Goal: Task Accomplishment & Management: Use online tool/utility

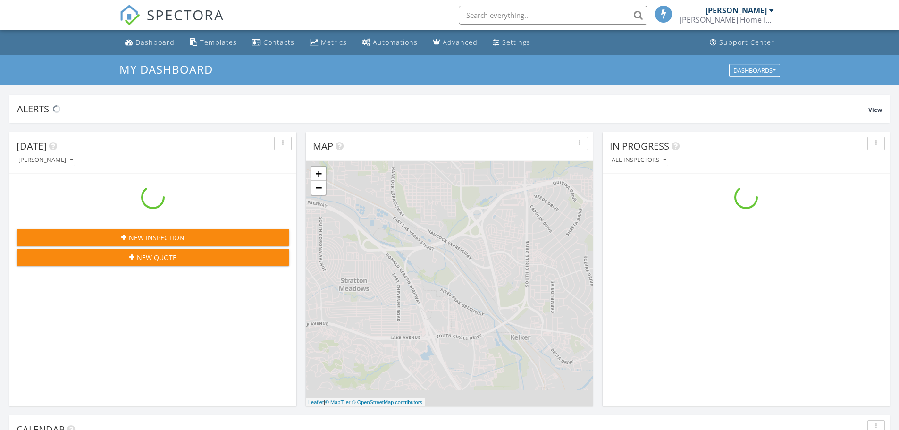
scroll to position [874, 914]
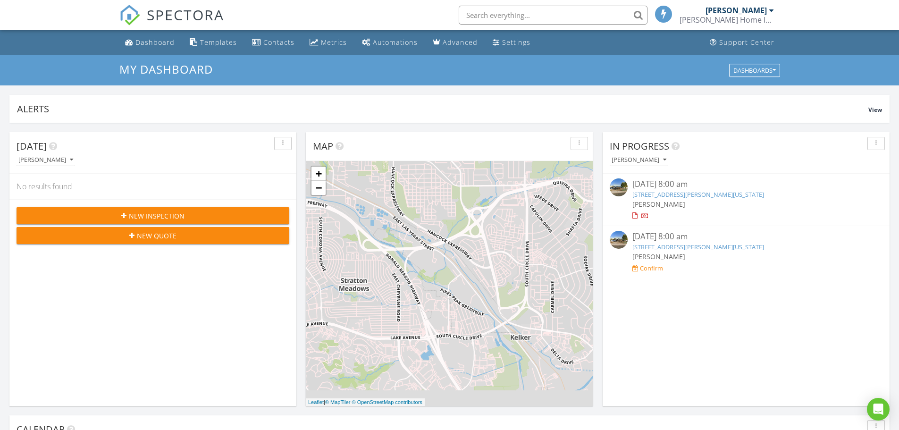
click at [649, 269] on div "Confirm" at bounding box center [651, 268] width 23 height 8
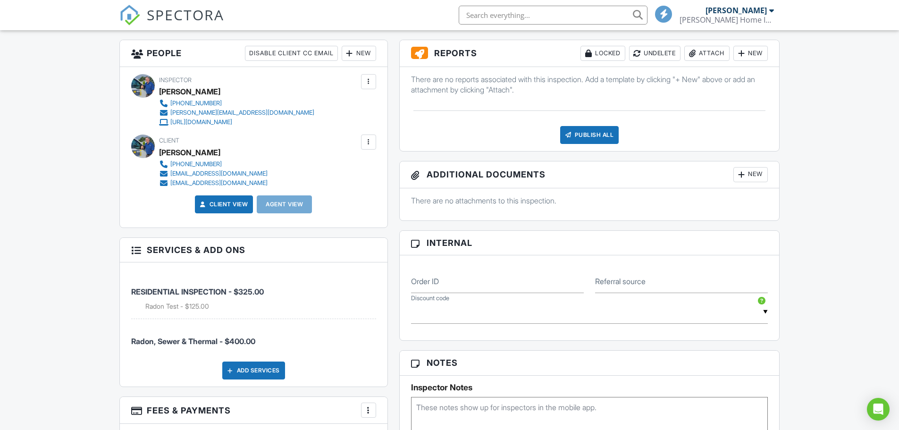
scroll to position [330, 0]
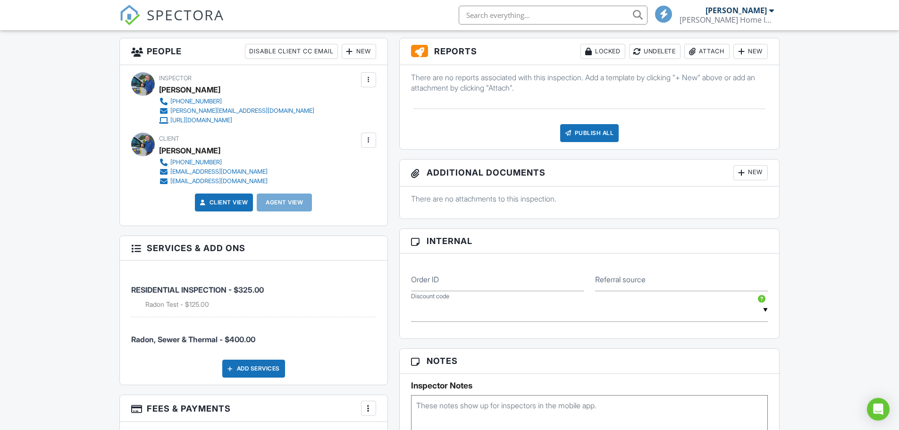
click at [280, 51] on div "Disable Client CC Email" at bounding box center [291, 51] width 93 height 15
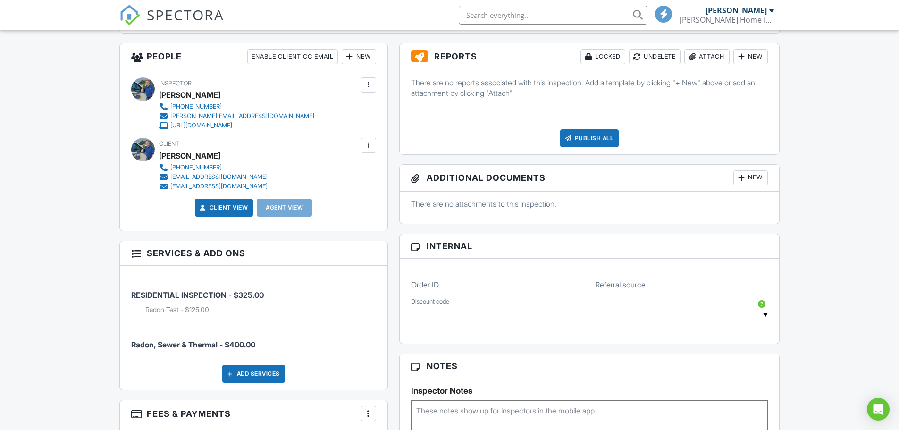
click at [281, 56] on div "Enable Client CC Email" at bounding box center [292, 56] width 91 height 15
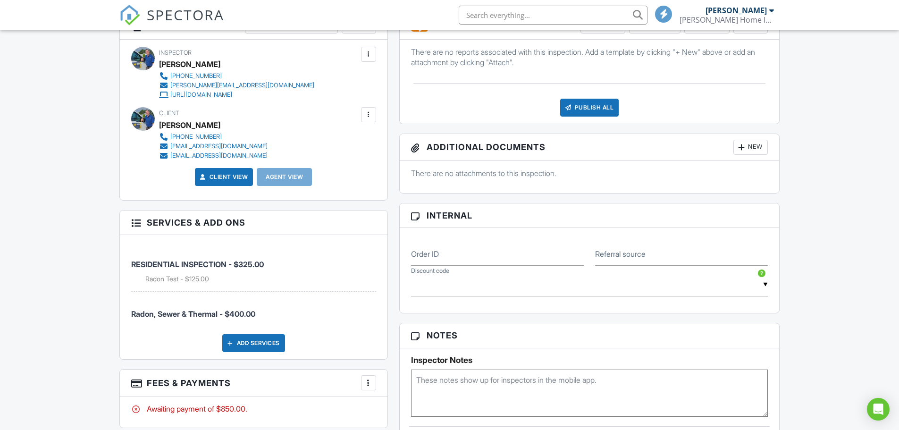
scroll to position [378, 0]
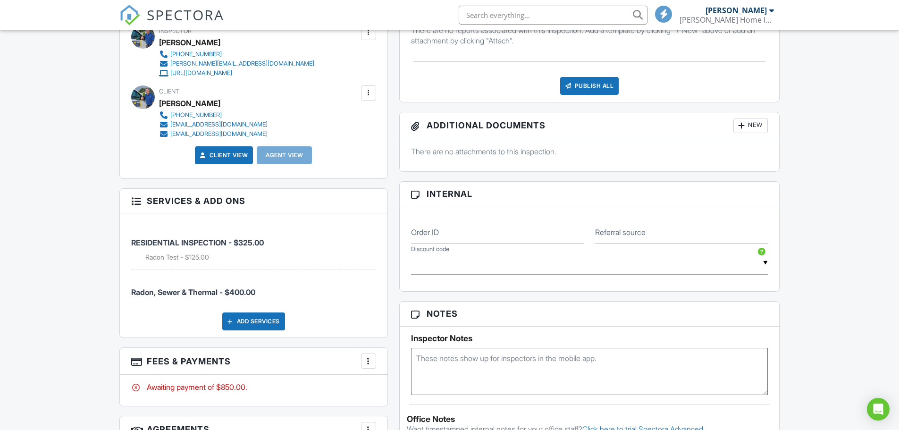
click at [133, 200] on div at bounding box center [135, 199] width 9 height 9
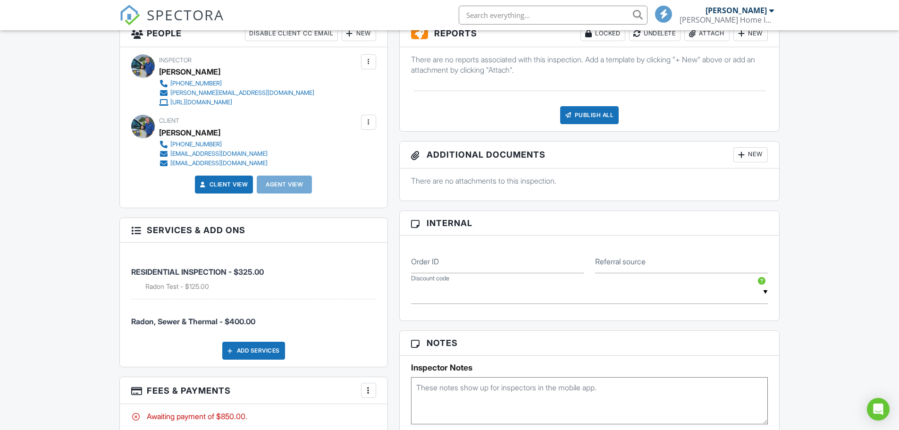
scroll to position [425, 0]
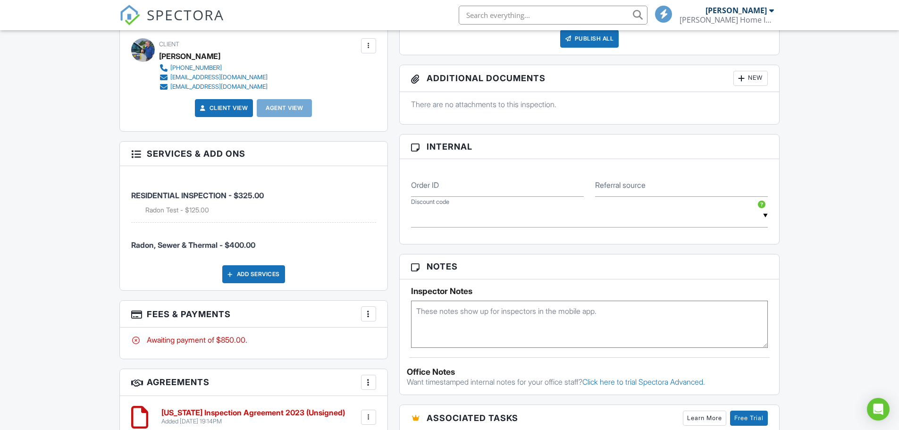
click at [134, 153] on div at bounding box center [135, 152] width 9 height 9
click at [170, 152] on h3 "Services & Add ons" at bounding box center [254, 154] width 268 height 25
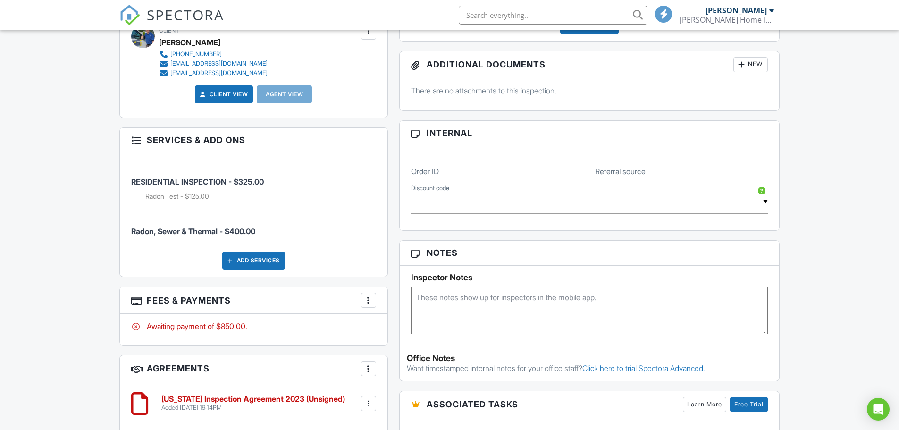
scroll to position [519, 0]
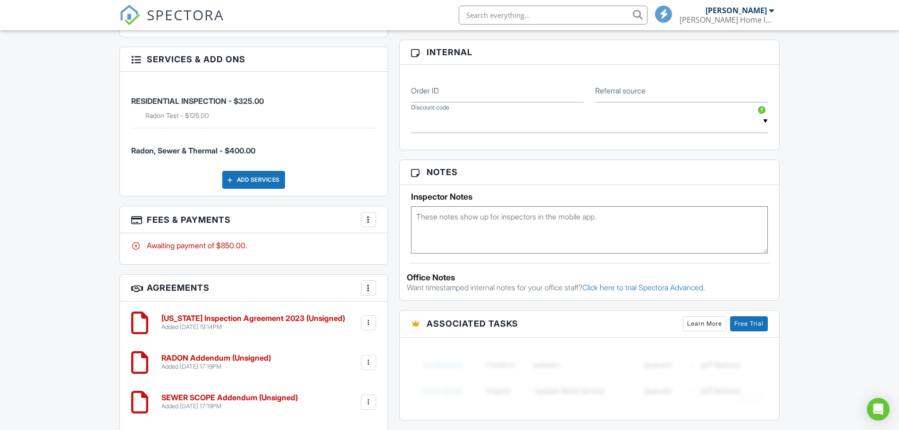
click at [369, 220] on div at bounding box center [368, 219] width 9 height 9
click at [391, 293] on li "View Invoice" at bounding box center [416, 296] width 99 height 24
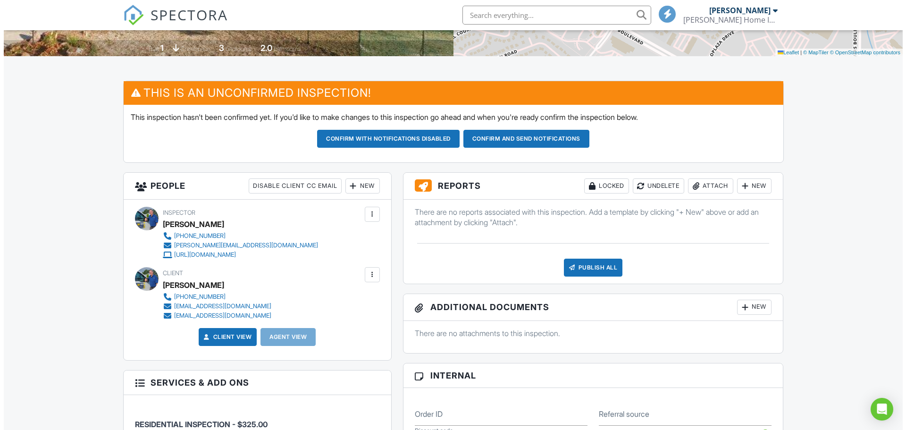
scroll to position [243, 0]
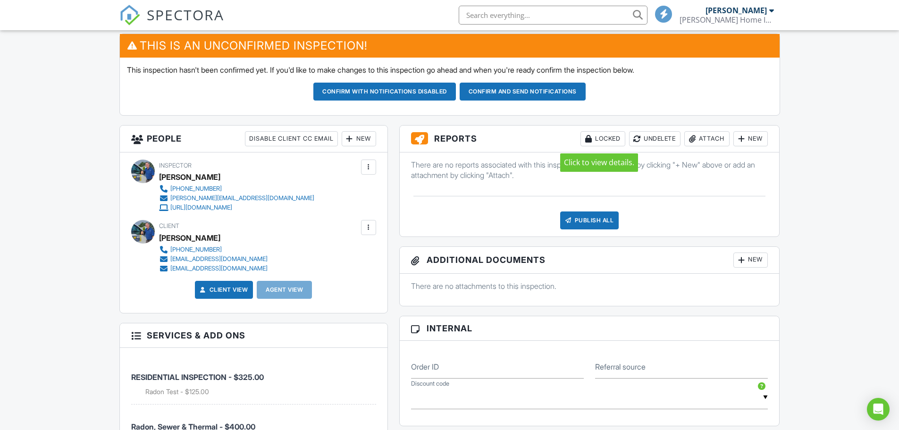
click at [597, 138] on div "Locked" at bounding box center [603, 138] width 45 height 15
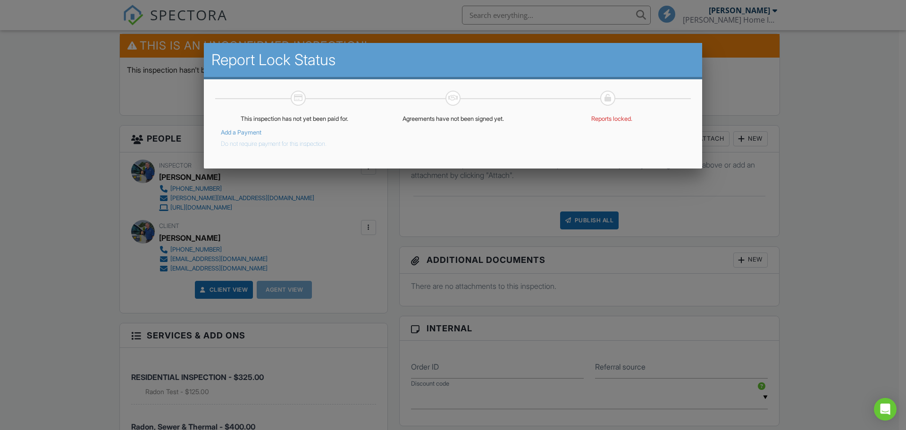
click at [445, 137] on div "This inspection has not yet been paid for. Add a Payment Do not require payment…" at bounding box center [453, 131] width 476 height 33
click at [305, 119] on p "This inspection has not yet been paid for." at bounding box center [294, 119] width 147 height 8
click at [246, 131] on link "Add a Payment" at bounding box center [241, 132] width 41 height 7
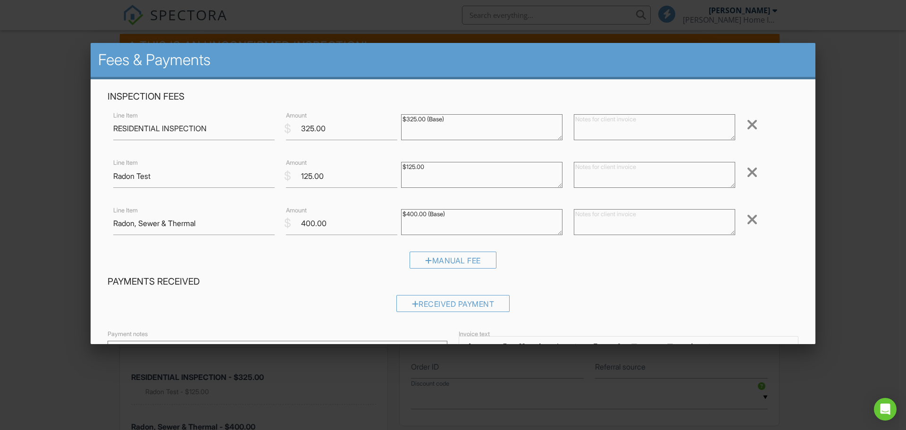
click at [747, 218] on div at bounding box center [752, 219] width 11 height 15
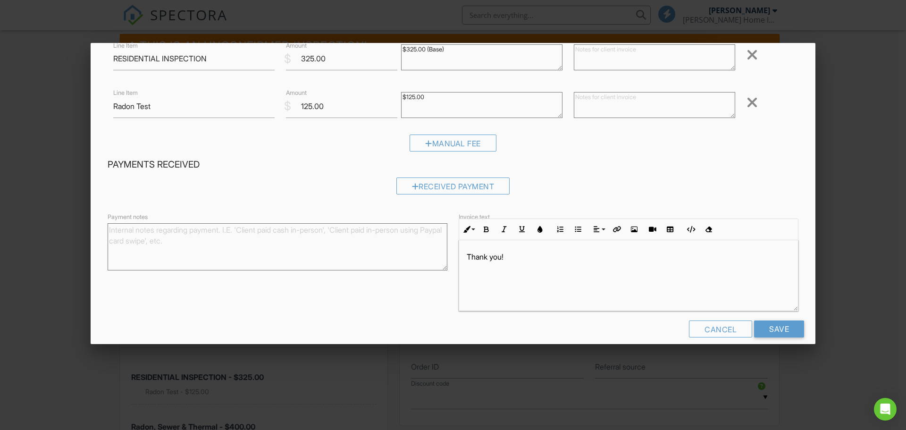
scroll to position [82, 0]
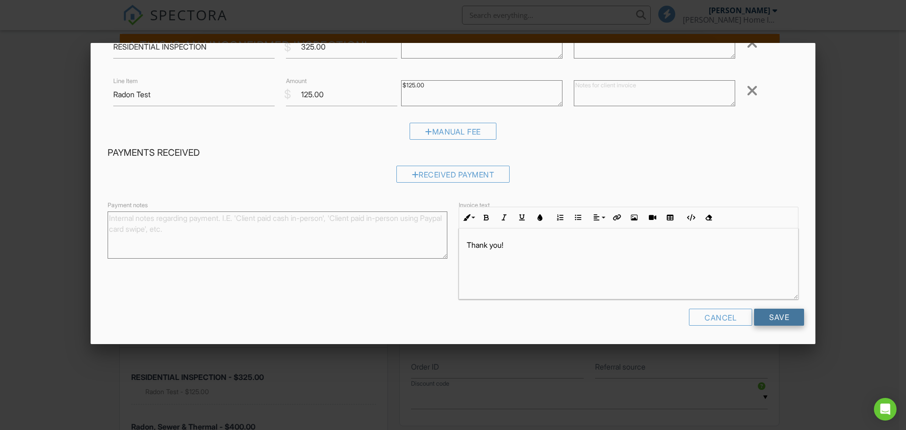
click at [773, 317] on input "Save" at bounding box center [779, 317] width 50 height 17
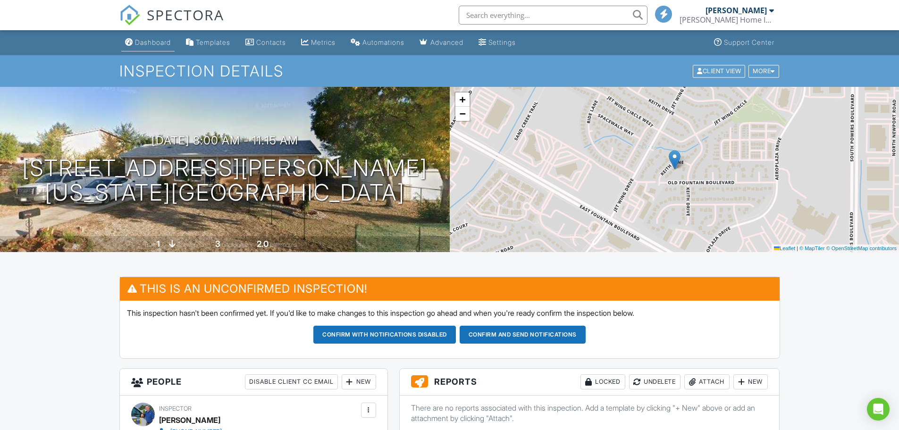
click at [148, 42] on div "Dashboard" at bounding box center [153, 42] width 36 height 8
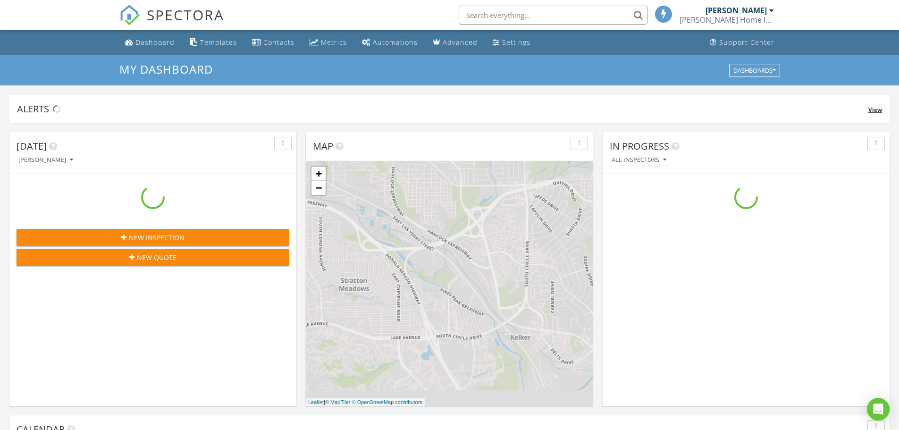
scroll to position [874, 914]
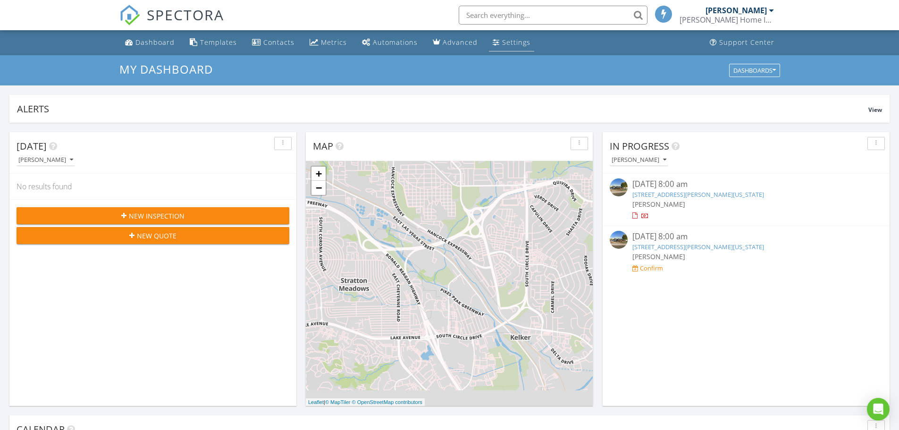
click at [502, 42] on div "Settings" at bounding box center [516, 42] width 28 height 9
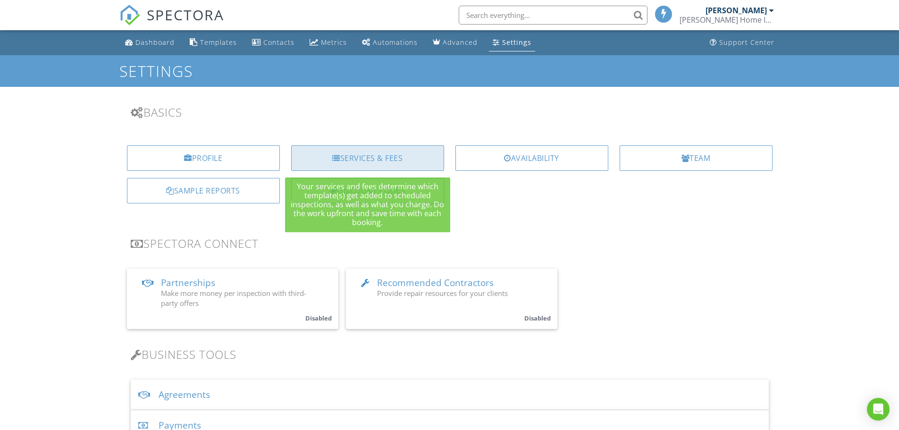
click at [364, 155] on div "Services & Fees" at bounding box center [367, 157] width 153 height 25
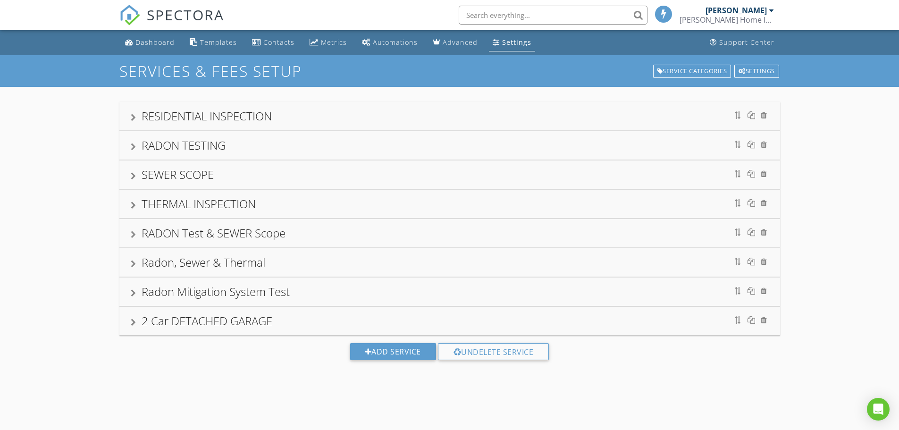
click at [192, 114] on div "RESIDENTIAL INSPECTION" at bounding box center [207, 116] width 130 height 16
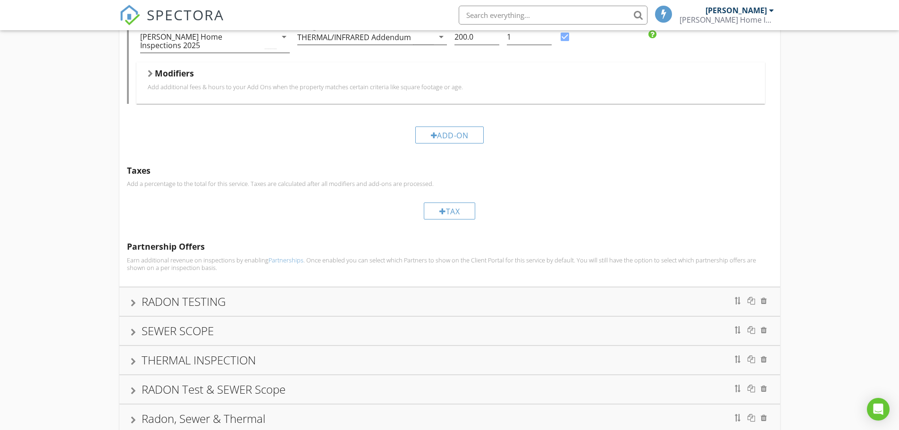
scroll to position [697, 0]
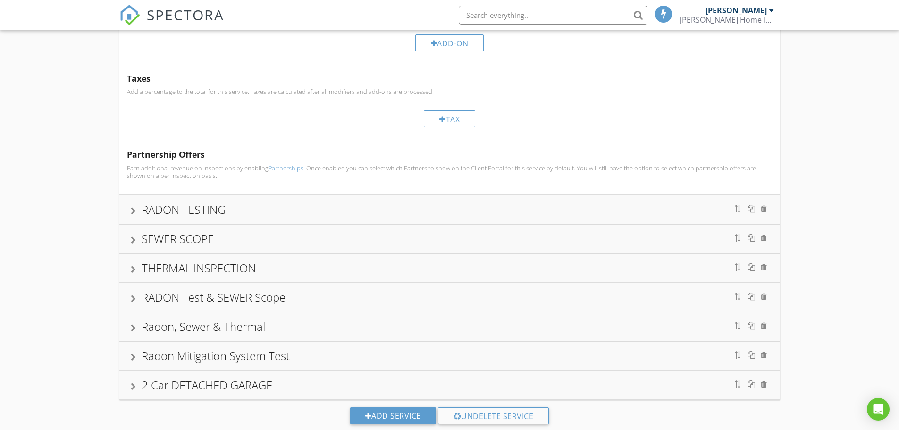
click at [132, 207] on div at bounding box center [133, 211] width 5 height 8
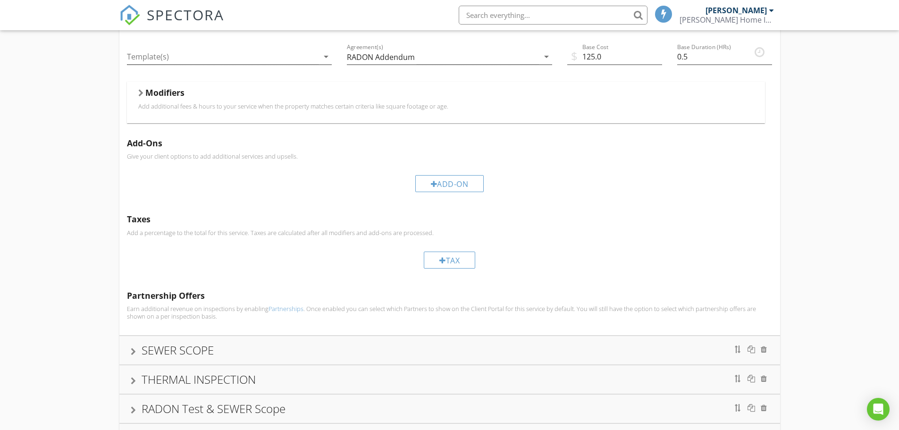
scroll to position [309, 0]
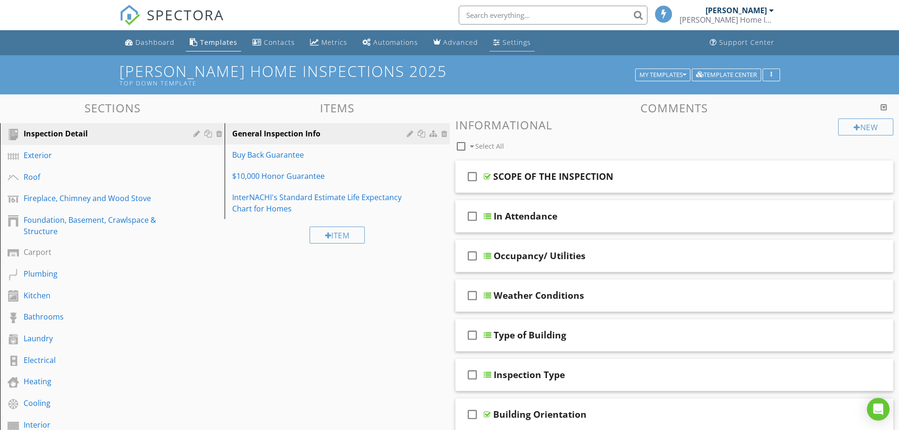
click at [513, 40] on div "Settings" at bounding box center [517, 42] width 28 height 9
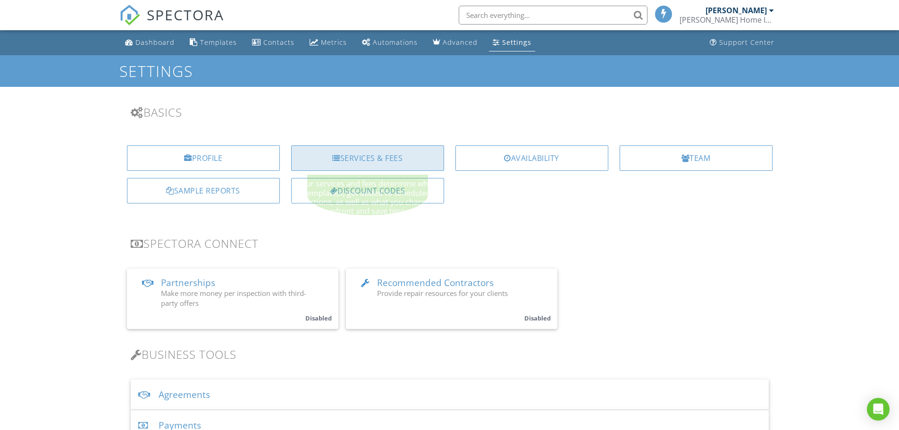
click at [349, 156] on div "Services & Fees" at bounding box center [367, 157] width 153 height 25
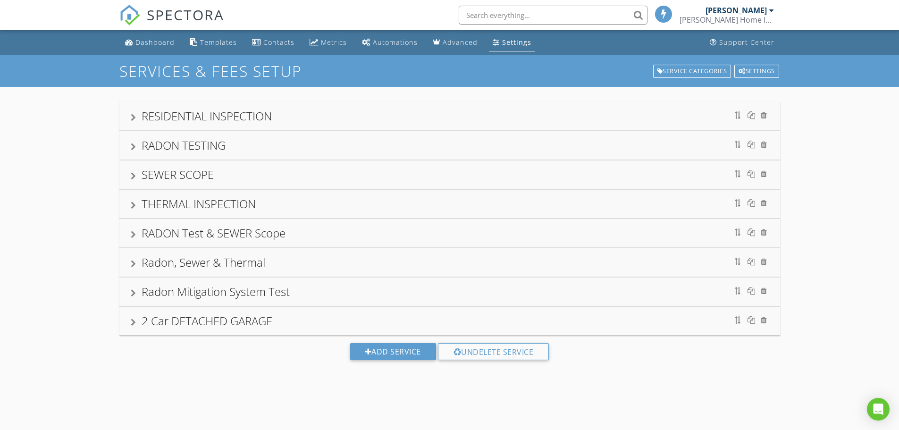
click at [165, 122] on div "RESIDENTIAL INSPECTION" at bounding box center [207, 116] width 130 height 16
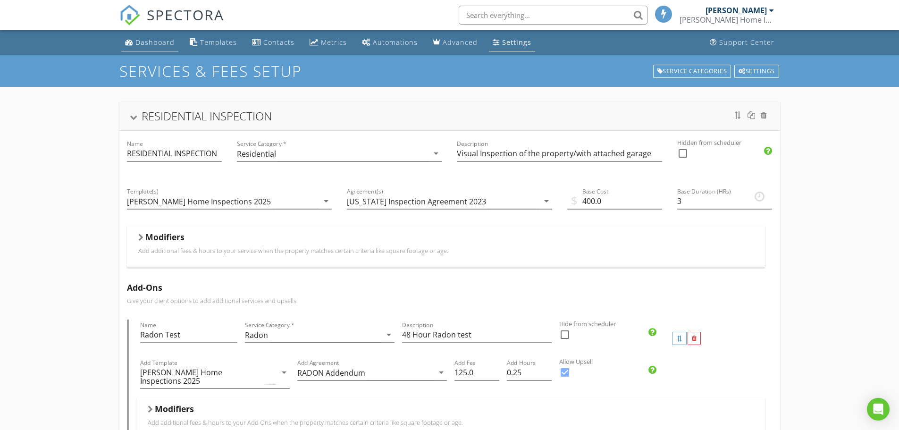
click at [145, 39] on div "Dashboard" at bounding box center [154, 42] width 39 height 9
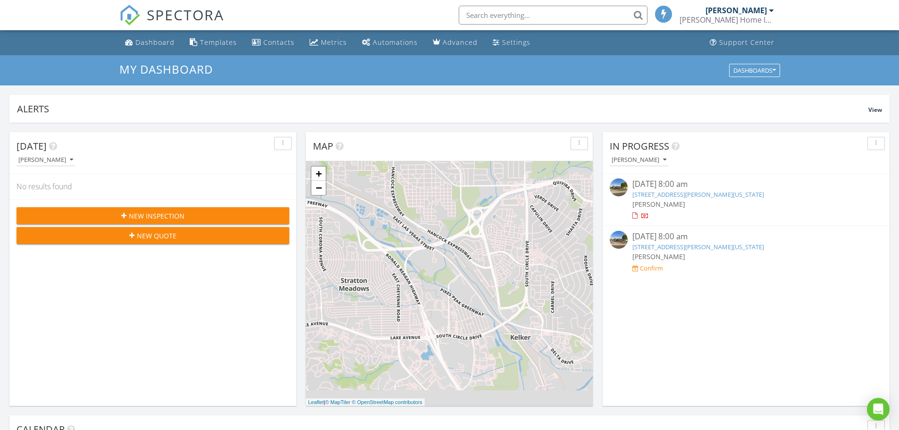
click at [656, 237] on div "[DATE] 8:00 am" at bounding box center [747, 237] width 228 height 12
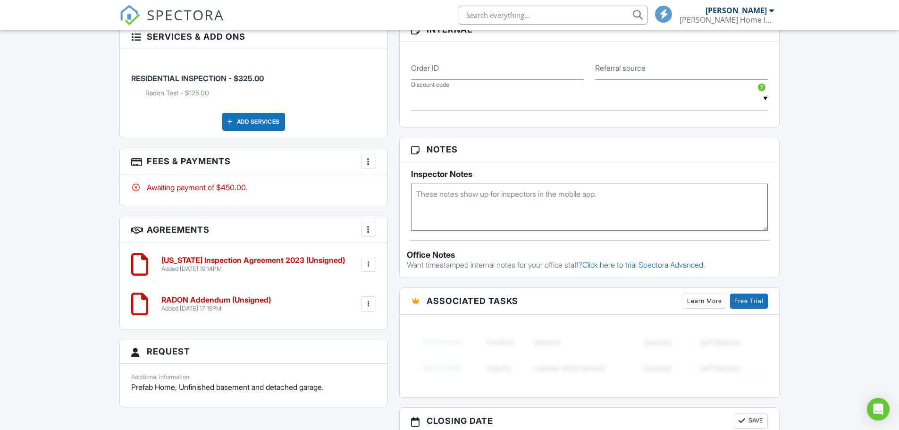
scroll to position [614, 0]
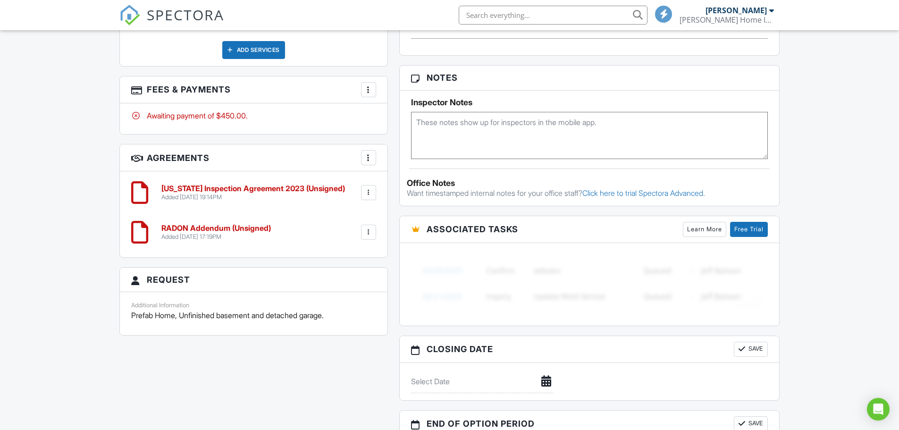
click at [369, 89] on div at bounding box center [368, 89] width 9 height 9
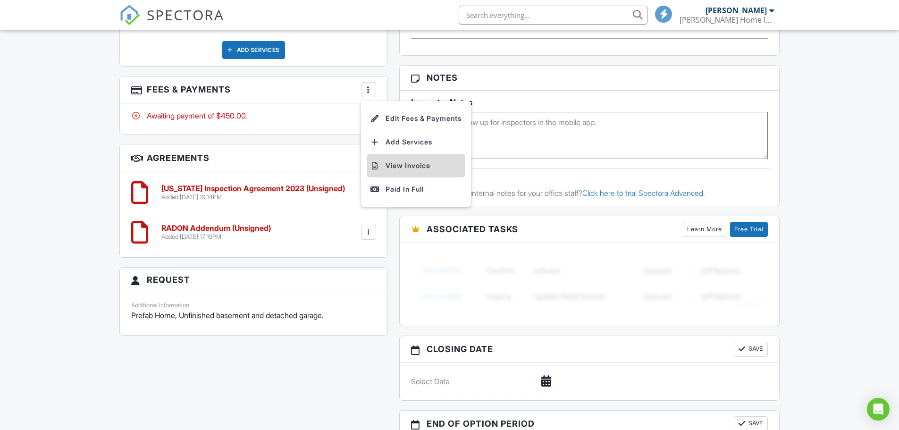
click at [392, 164] on li "View Invoice" at bounding box center [416, 166] width 99 height 24
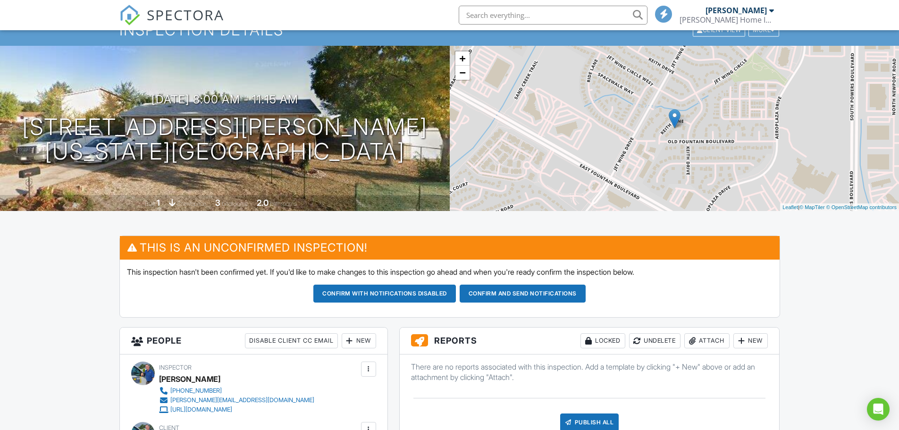
scroll to position [0, 0]
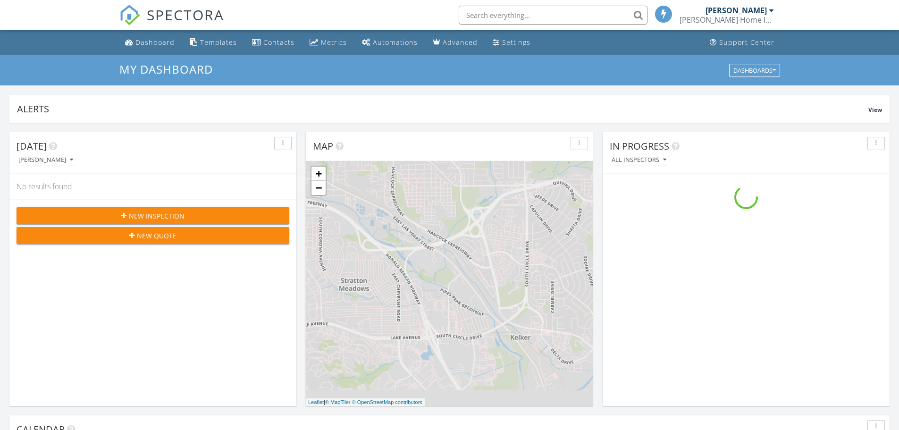
scroll to position [874, 914]
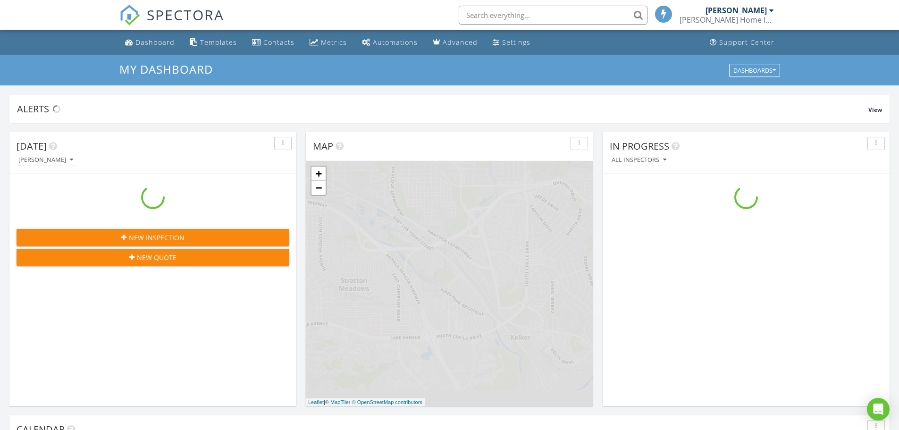
scroll to position [874, 914]
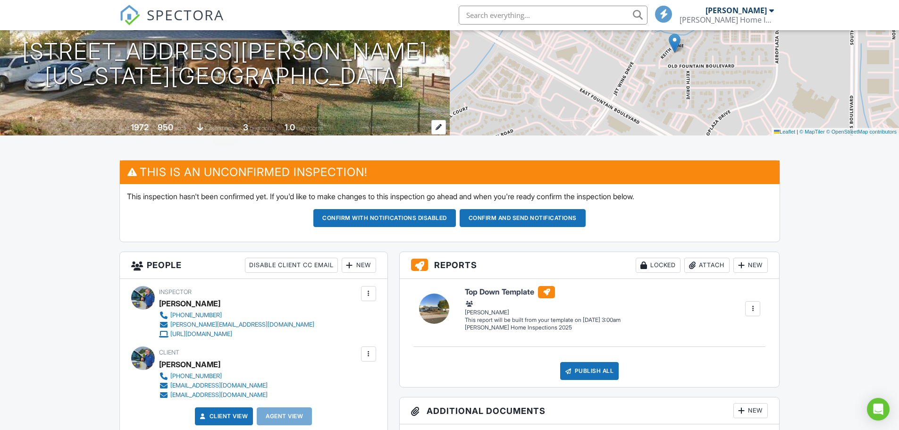
scroll to position [330, 0]
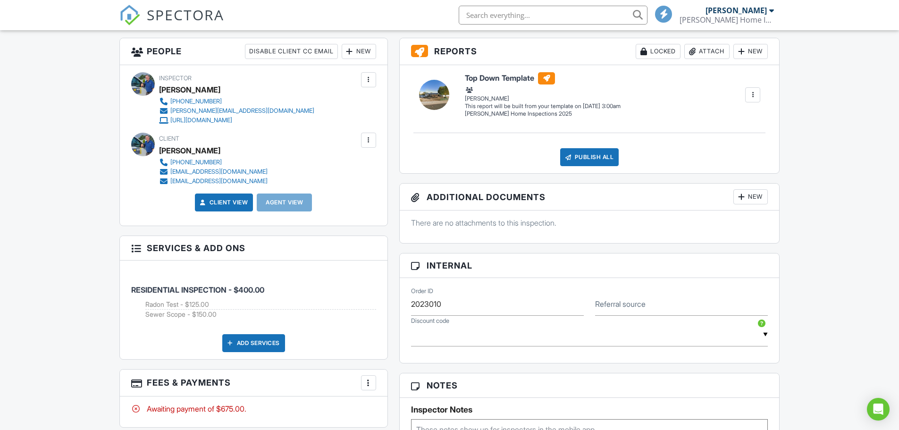
click at [771, 9] on div at bounding box center [772, 11] width 5 height 8
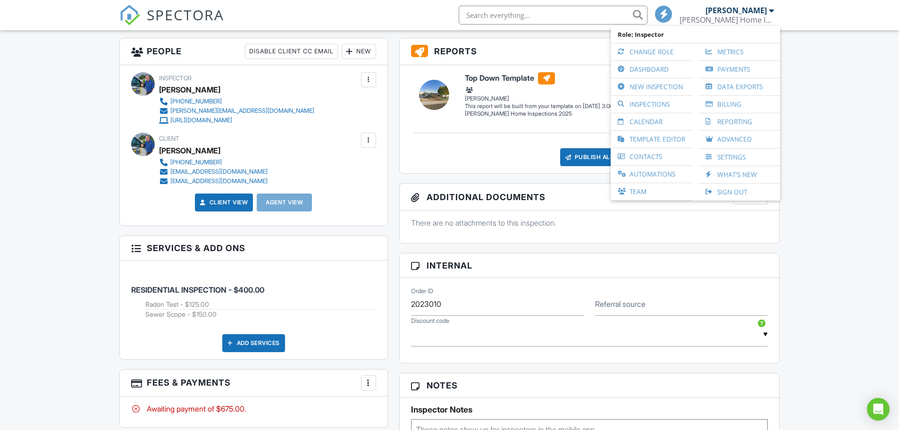
click at [838, 103] on div "Dashboard Templates Contacts Metrics Automations Advanced Settings Support Cent…" at bounding box center [449, 317] width 899 height 1234
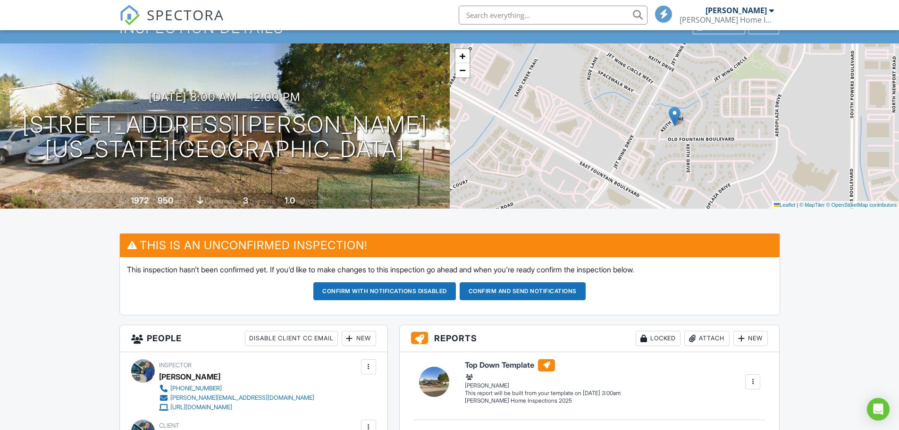
scroll to position [0, 0]
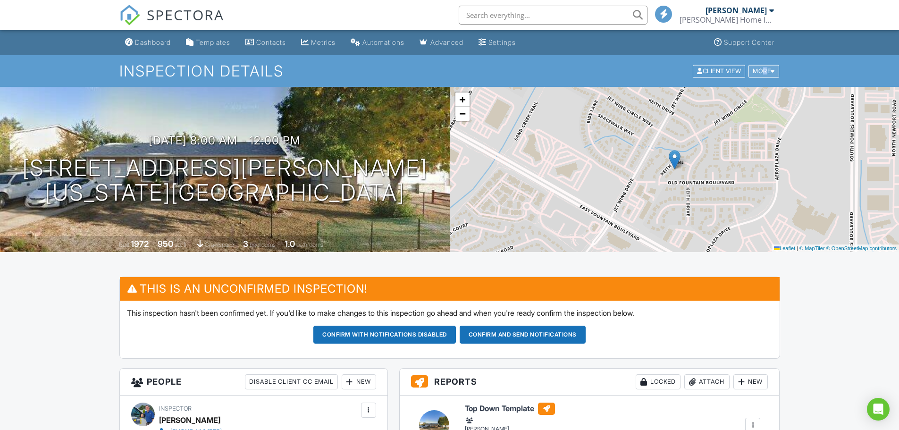
click at [759, 70] on div "More" at bounding box center [764, 71] width 31 height 13
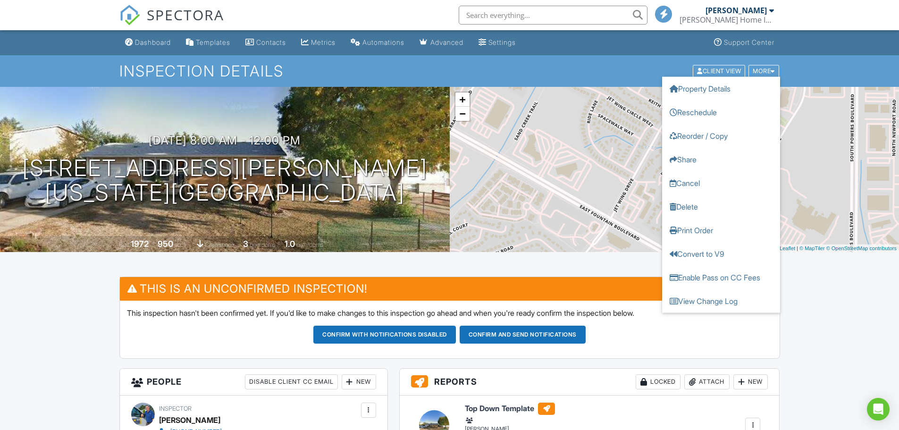
click at [620, 69] on h1 "Inspection Details" at bounding box center [449, 71] width 661 height 17
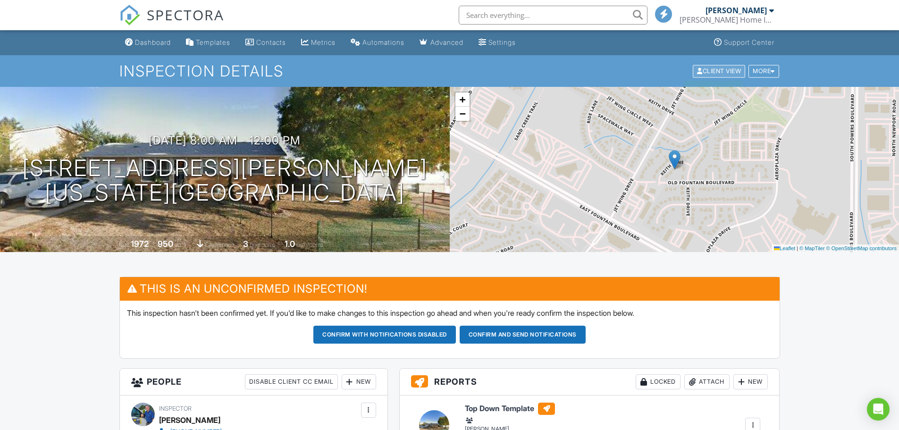
click at [713, 69] on div "Client View" at bounding box center [719, 71] width 52 height 13
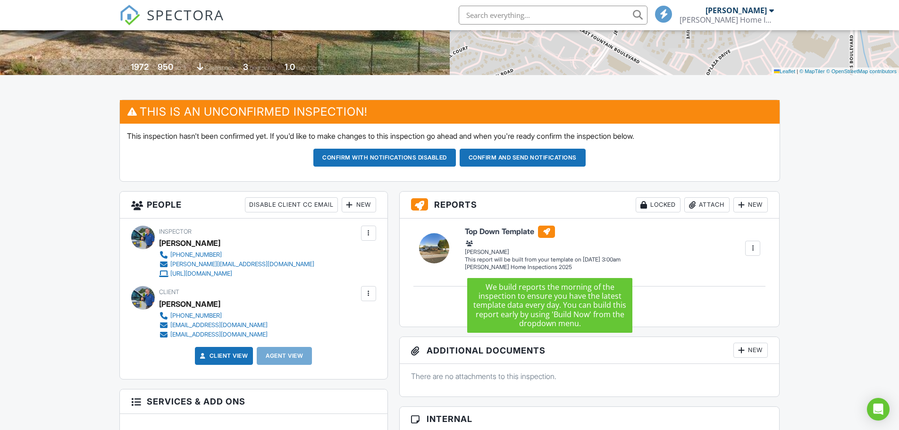
scroll to position [236, 0]
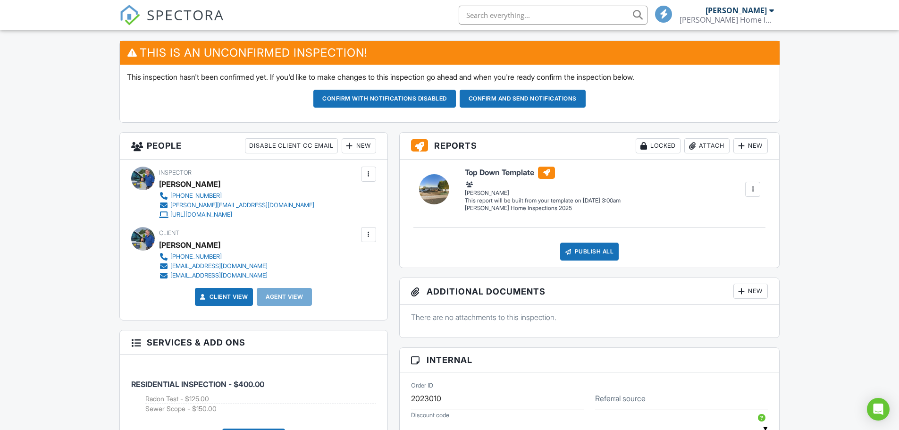
click at [751, 186] on div at bounding box center [752, 189] width 9 height 9
click at [806, 190] on div "Dashboard Templates Contacts Metrics Automations Advanced Settings Support Cent…" at bounding box center [449, 411] width 899 height 1234
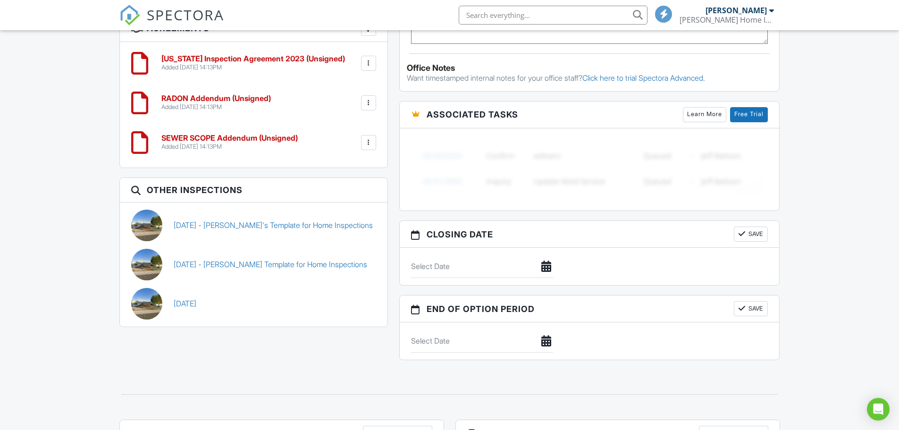
scroll to position [755, 0]
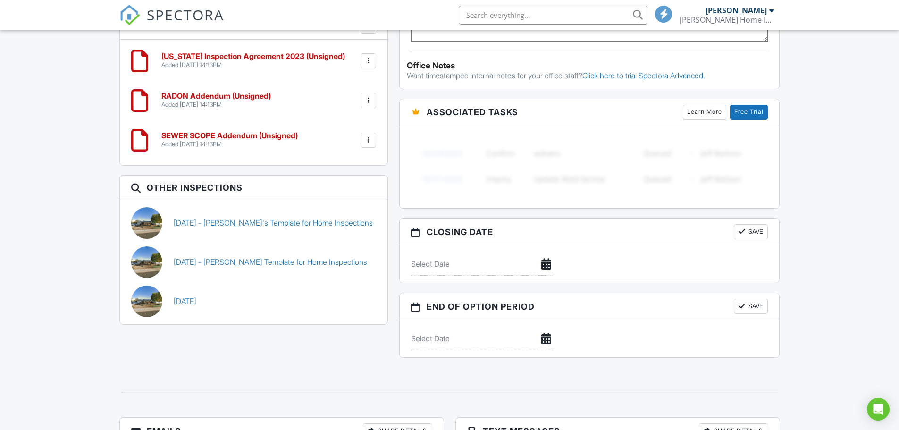
click at [370, 100] on div at bounding box center [368, 100] width 9 height 9
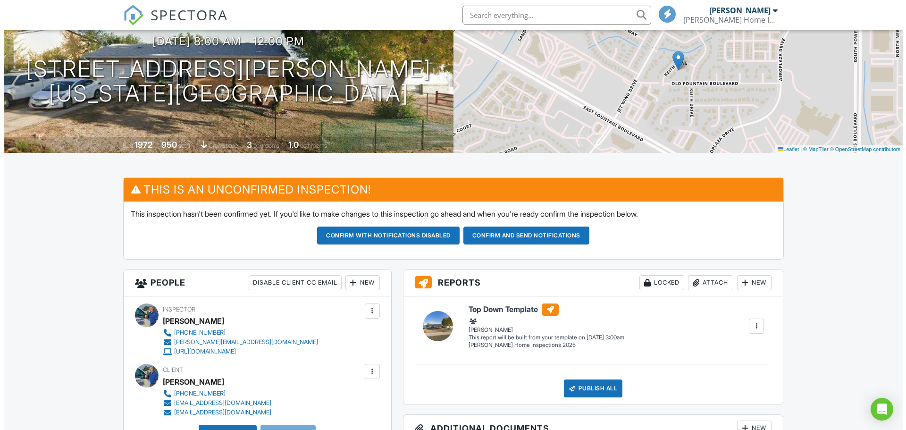
scroll to position [236, 0]
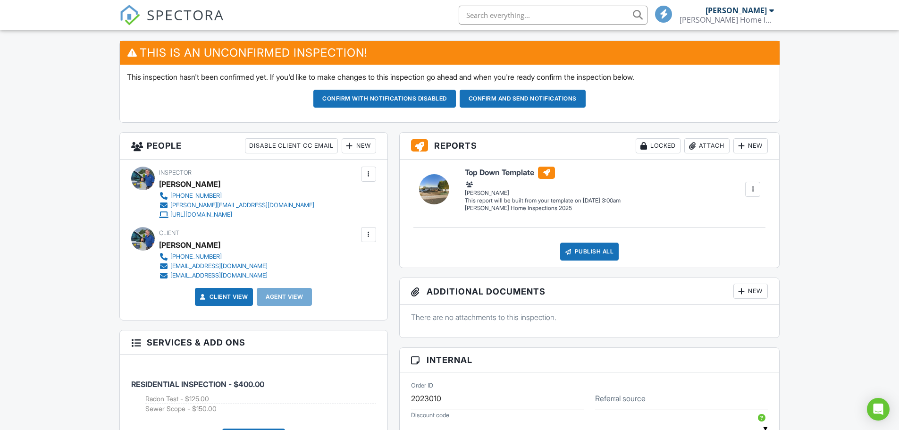
click at [752, 188] on div at bounding box center [752, 189] width 9 height 9
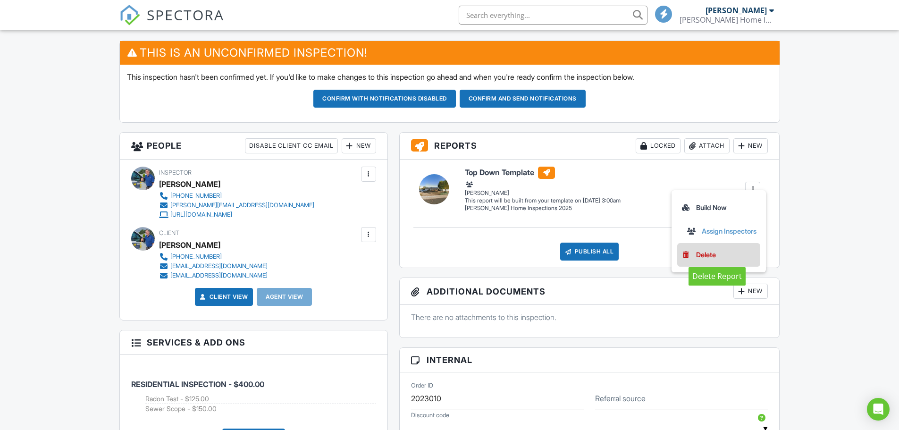
click at [700, 254] on div "Delete" at bounding box center [706, 255] width 20 height 10
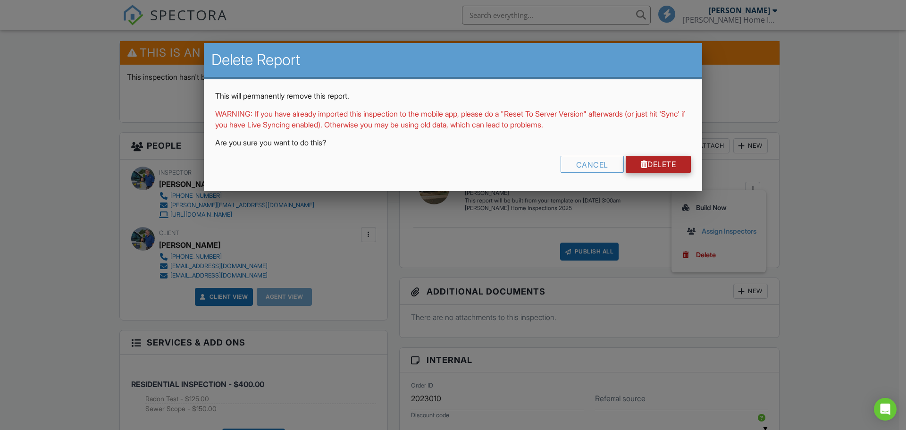
click at [652, 161] on link "Delete" at bounding box center [659, 164] width 66 height 17
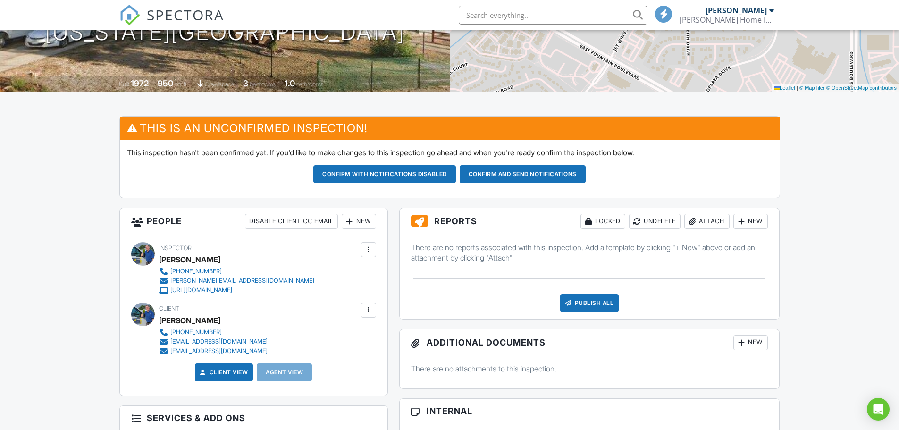
scroll to position [189, 0]
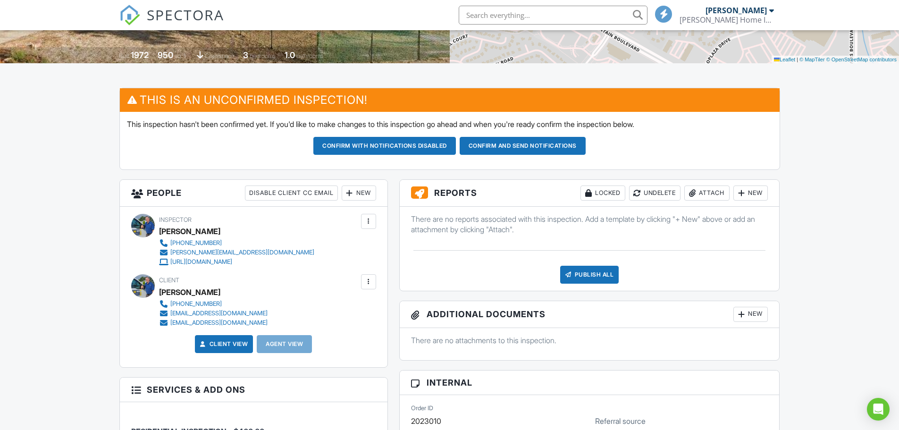
click at [421, 192] on div at bounding box center [419, 192] width 17 height 12
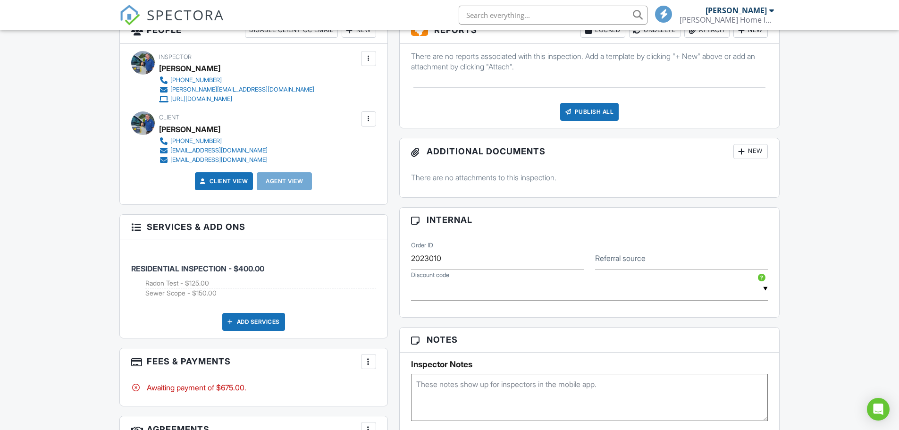
scroll to position [425, 0]
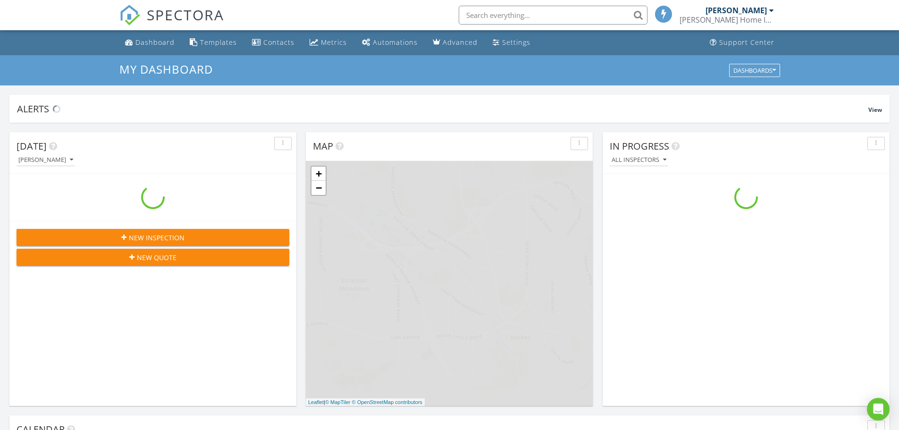
scroll to position [874, 914]
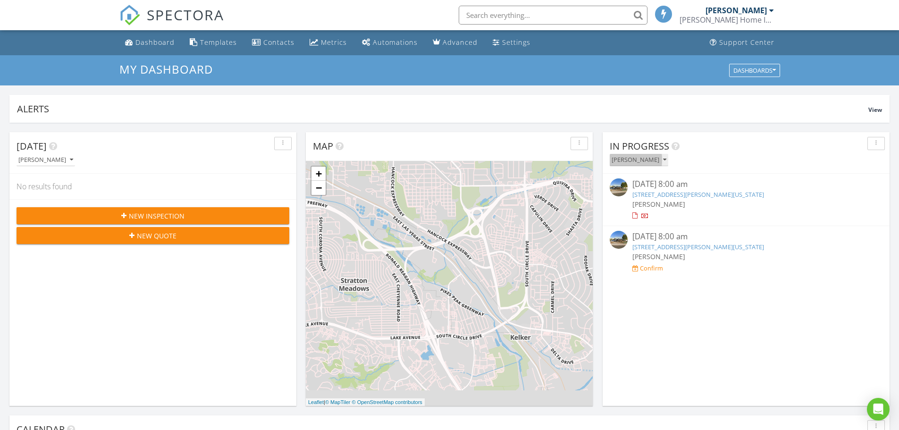
click at [663, 159] on icon "button" at bounding box center [664, 160] width 3 height 7
click at [769, 156] on div "[PERSON_NAME]" at bounding box center [750, 159] width 280 height 13
click at [880, 110] on span "View" at bounding box center [876, 110] width 14 height 8
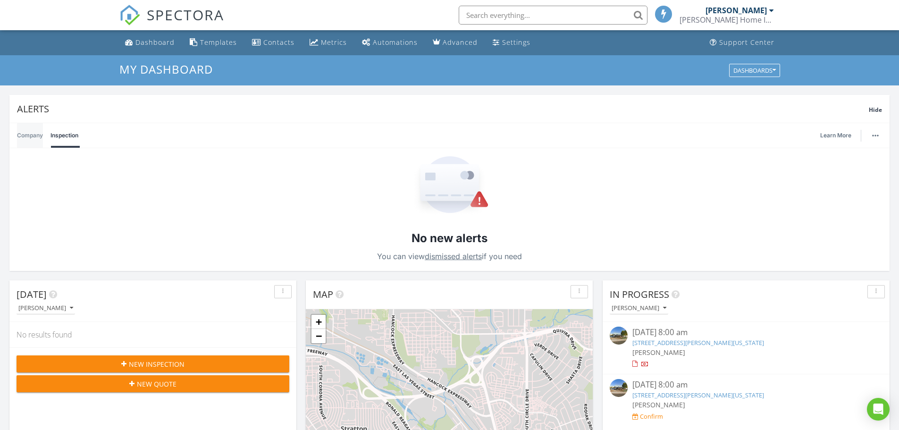
click at [28, 134] on link "Company" at bounding box center [30, 135] width 26 height 25
click at [874, 109] on span "Hide" at bounding box center [875, 110] width 13 height 8
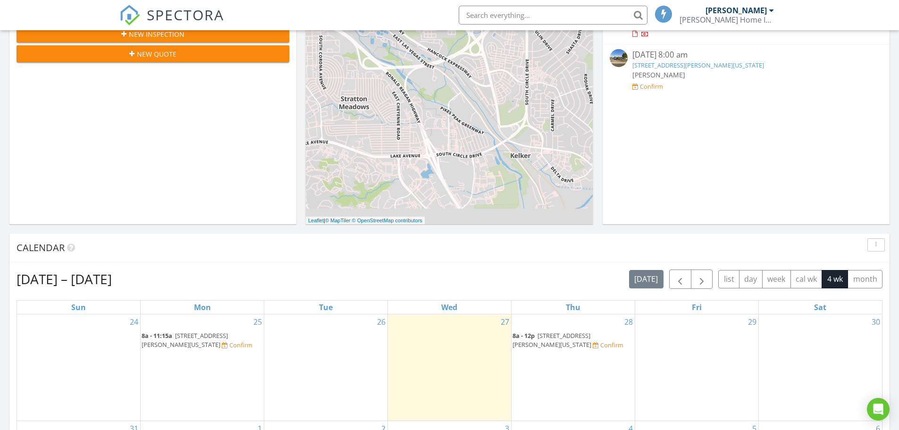
scroll to position [425, 0]
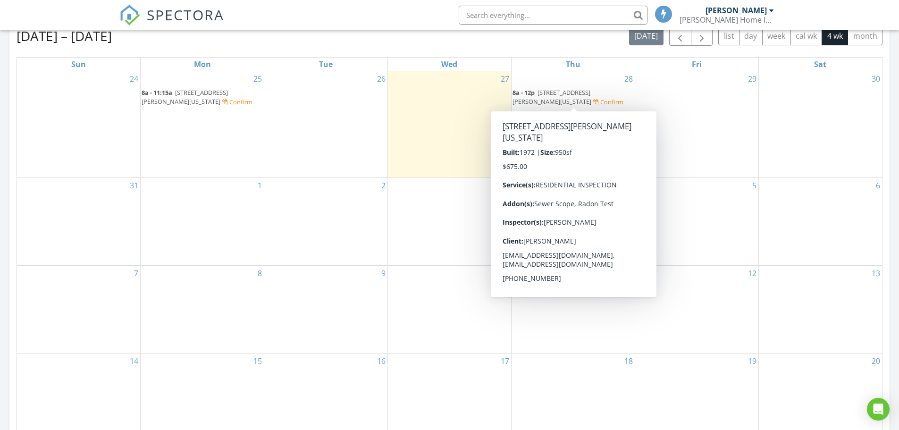
drag, startPoint x: 581, startPoint y: 92, endPoint x: 550, endPoint y: 93, distance: 30.7
click at [550, 93] on span "4829 Keith Ln, Colorado Springs 80916" at bounding box center [552, 96] width 79 height 17
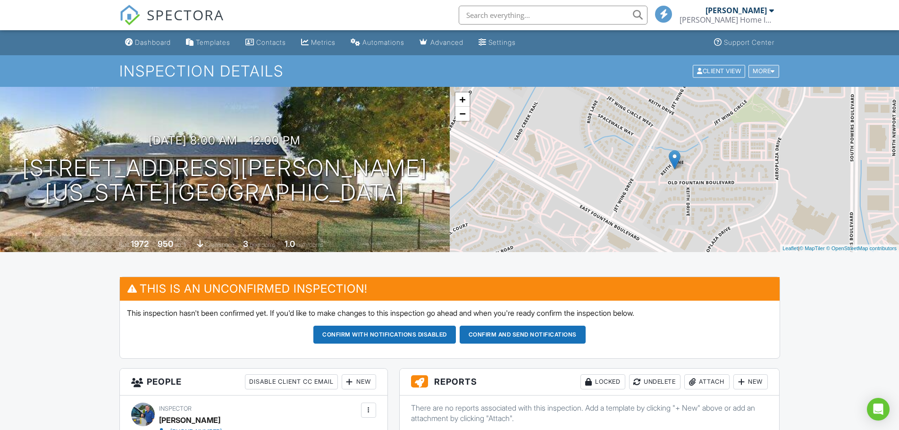
click at [764, 68] on div "More" at bounding box center [764, 71] width 31 height 13
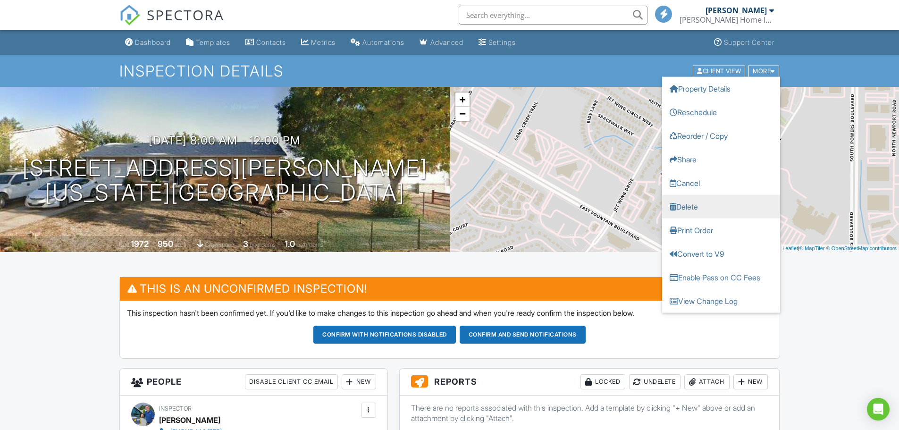
click at [687, 206] on link "Delete" at bounding box center [721, 207] width 118 height 24
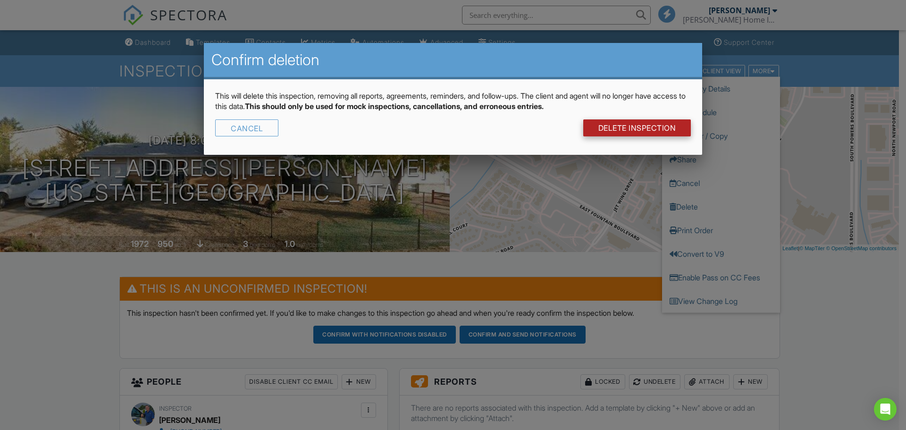
click at [608, 129] on link "DELETE Inspection" at bounding box center [638, 127] width 108 height 17
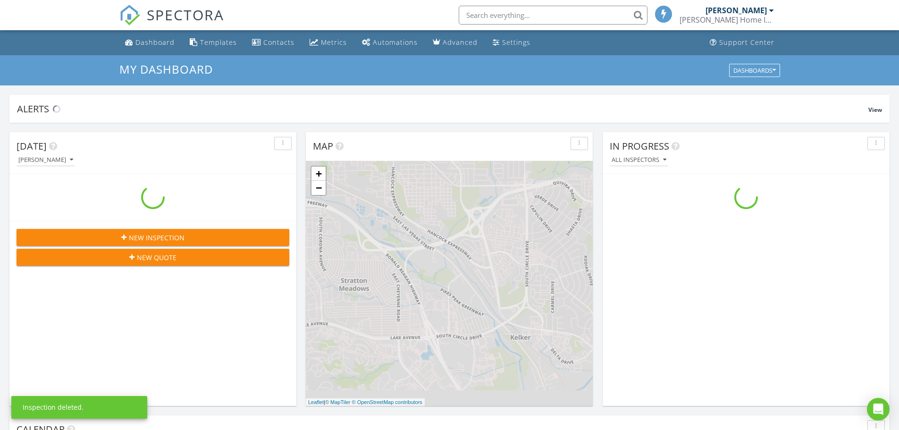
scroll to position [874, 914]
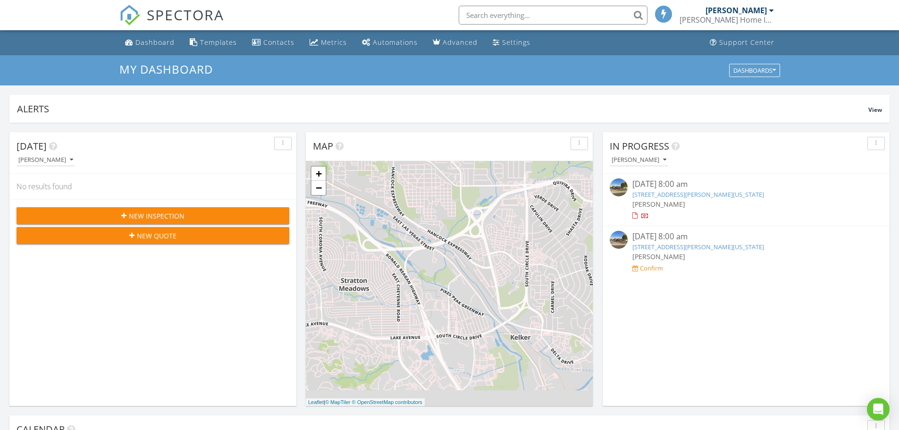
click at [651, 183] on div "08/22/25 8:00 am" at bounding box center [747, 184] width 228 height 12
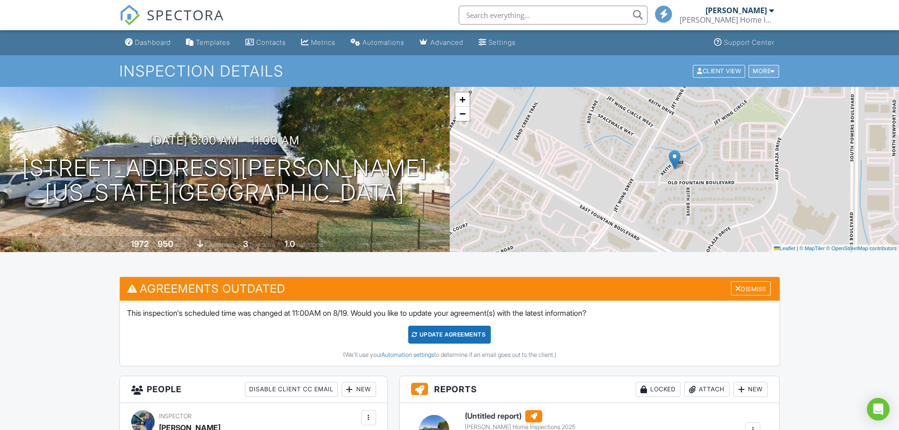
click at [761, 73] on div "More" at bounding box center [764, 71] width 31 height 13
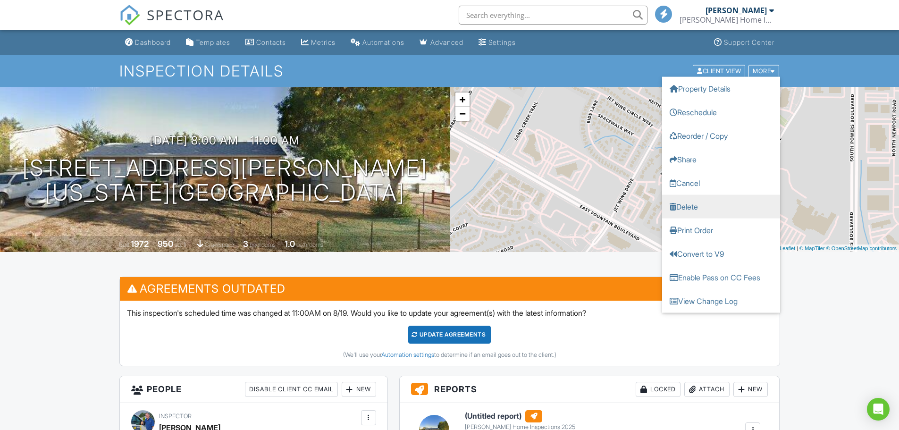
click at [683, 207] on link "Delete" at bounding box center [721, 207] width 118 height 24
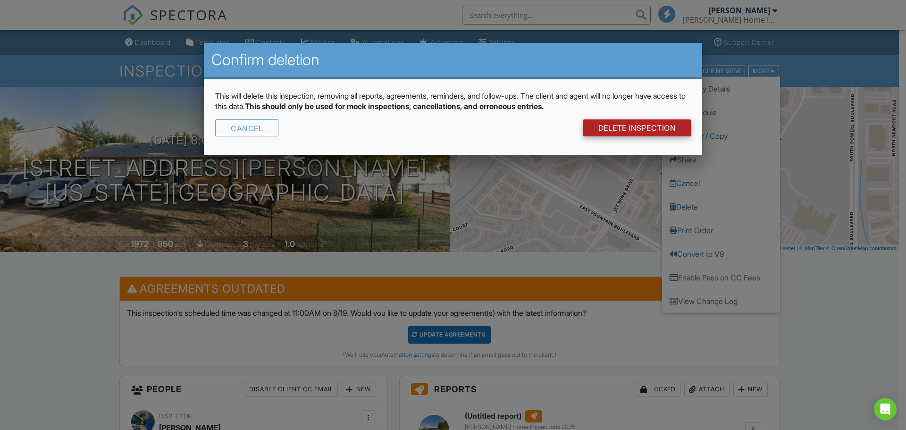
click at [620, 125] on link "DELETE Inspection" at bounding box center [638, 127] width 108 height 17
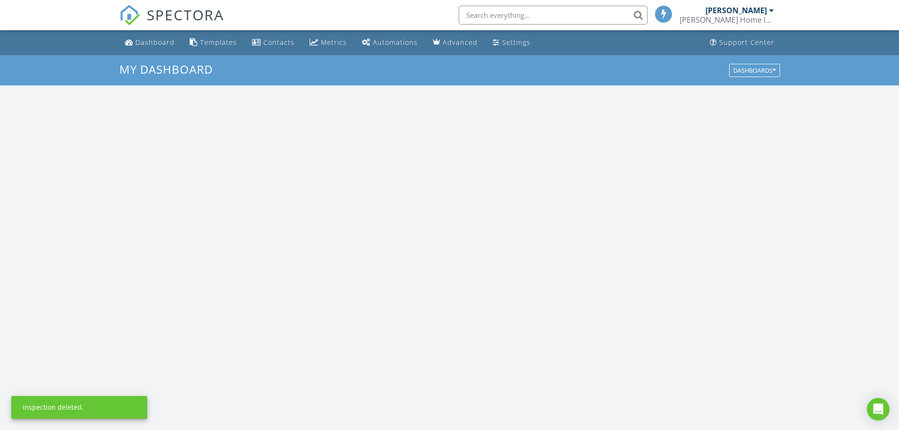
scroll to position [874, 914]
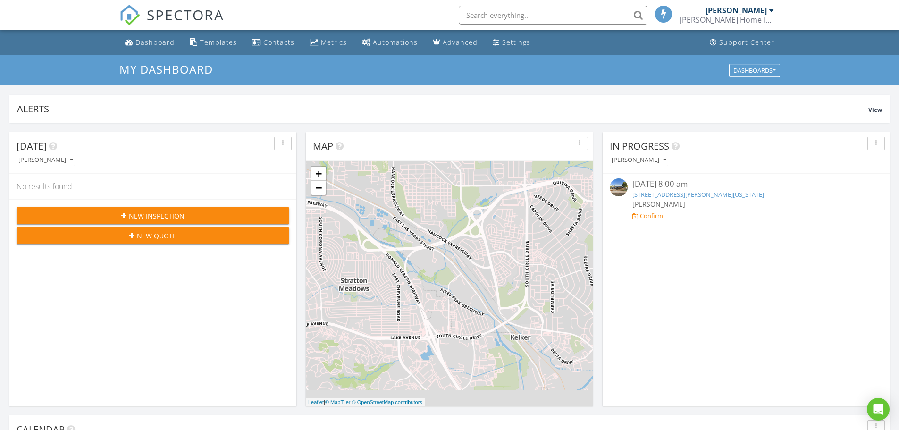
click at [653, 193] on link "[STREET_ADDRESS][PERSON_NAME][US_STATE]" at bounding box center [699, 194] width 132 height 8
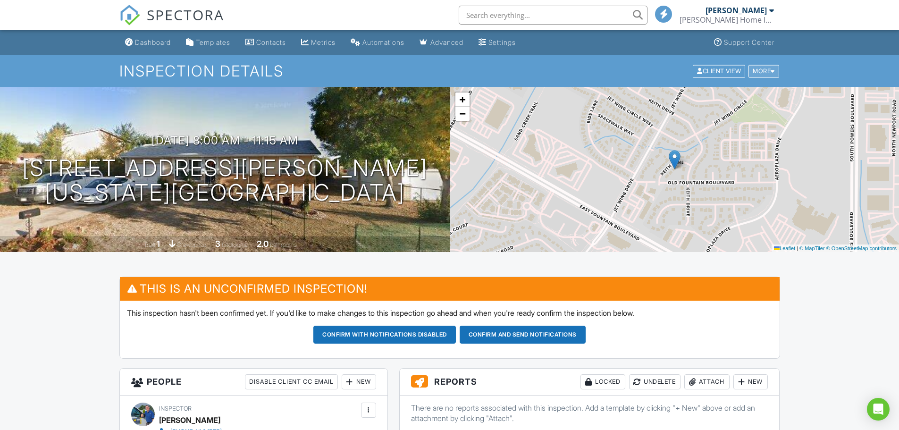
click at [760, 71] on div "More" at bounding box center [764, 71] width 31 height 13
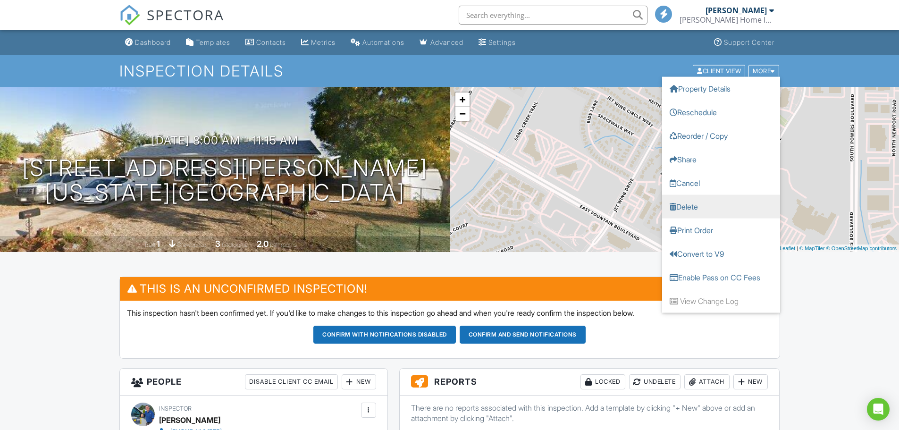
click at [685, 205] on link "Delete" at bounding box center [721, 207] width 118 height 24
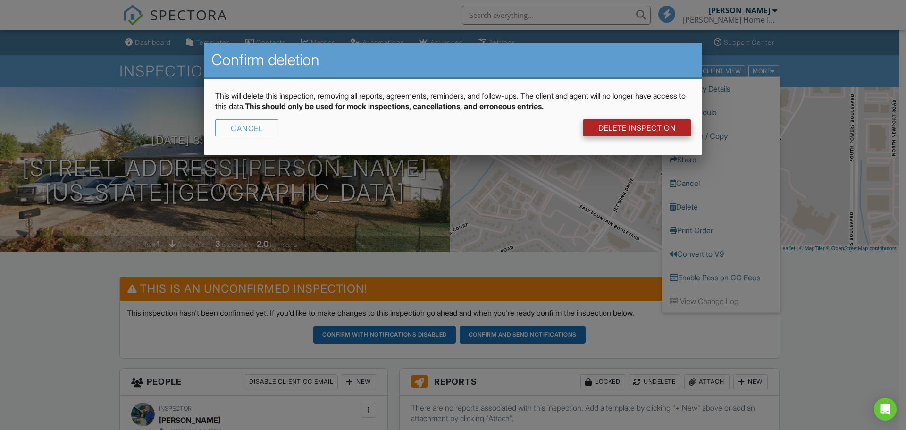
click at [649, 127] on link "DELETE Inspection" at bounding box center [638, 127] width 108 height 17
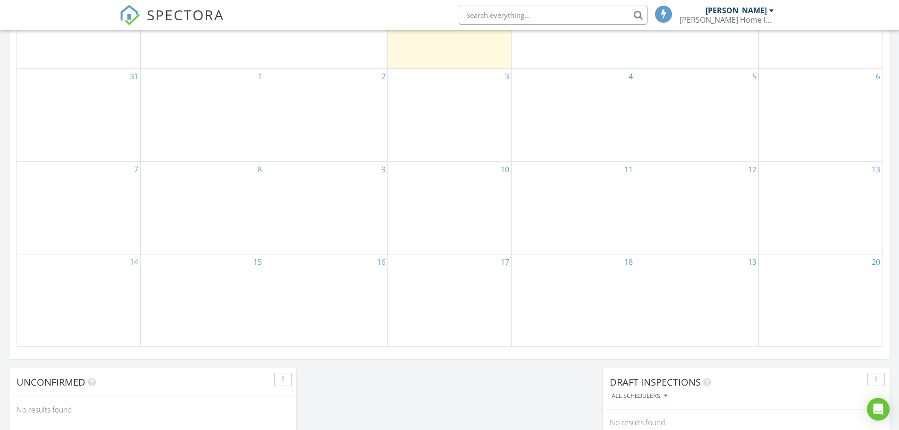
scroll to position [330, 0]
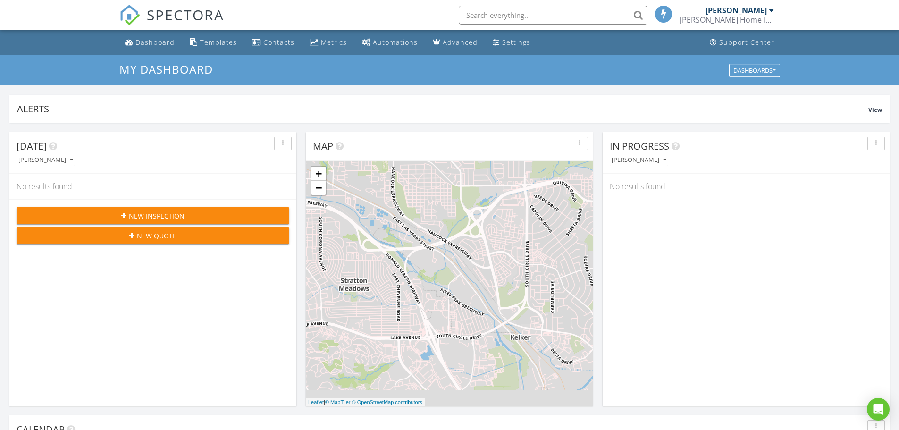
click at [502, 41] on div "Settings" at bounding box center [516, 42] width 28 height 9
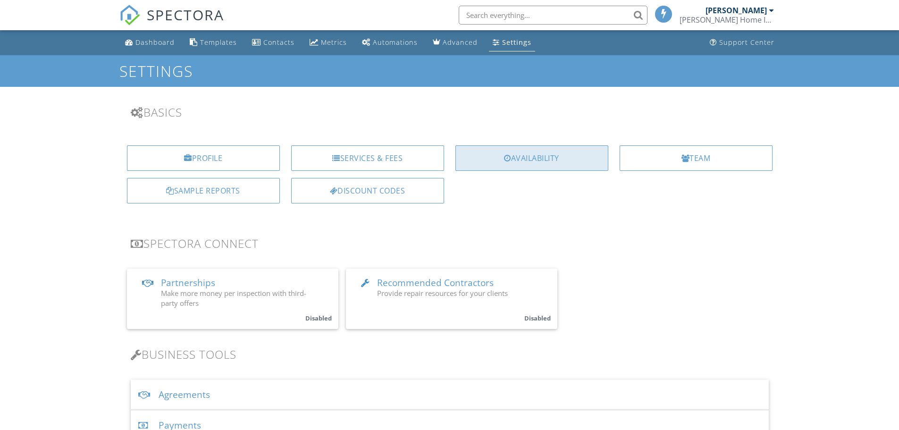
click at [512, 158] on div "Availability" at bounding box center [532, 157] width 153 height 25
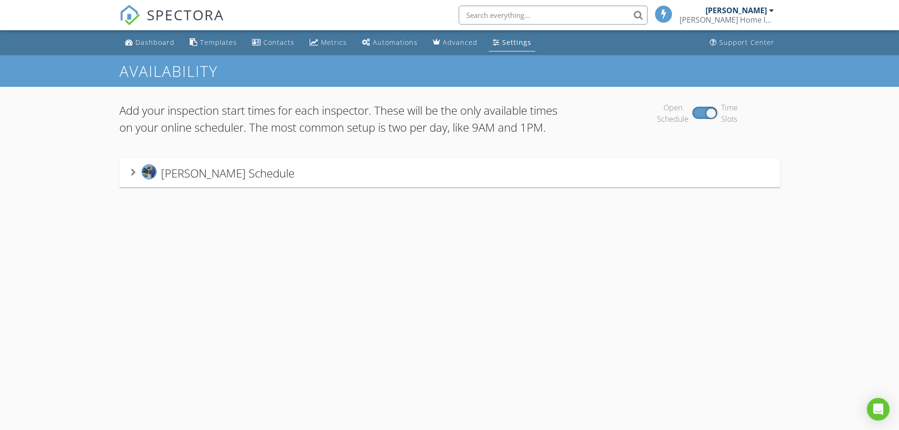
click at [246, 181] on span "Greg Maupin's Schedule" at bounding box center [228, 173] width 134 height 16
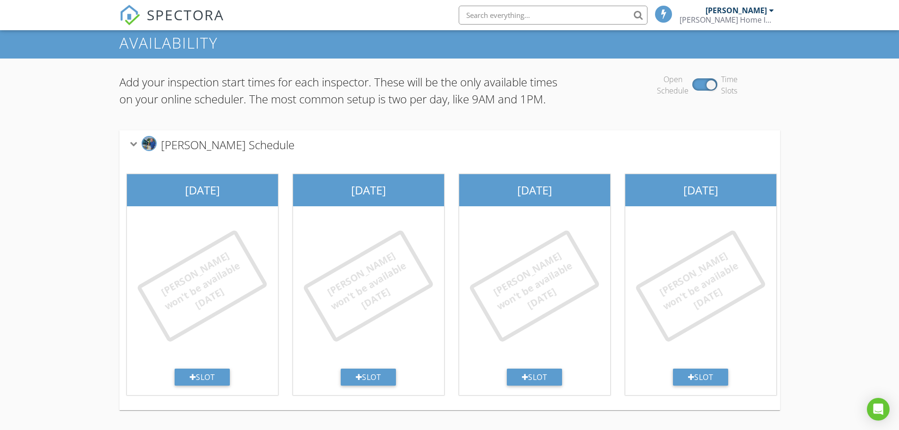
scroll to position [55, 0]
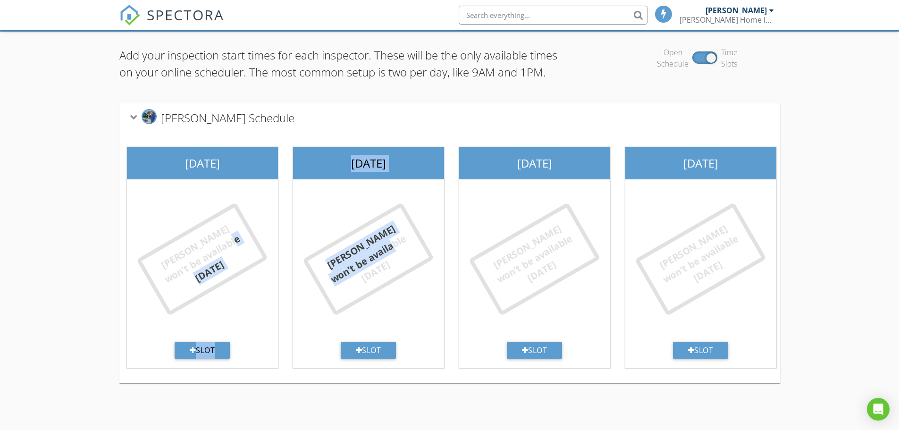
drag, startPoint x: 399, startPoint y: 347, endPoint x: 231, endPoint y: 305, distance: 172.8
click at [231, 306] on div "Sunday Greg won't be available today Slot Monday Greg won't be available today …" at bounding box center [700, 257] width 1163 height 251
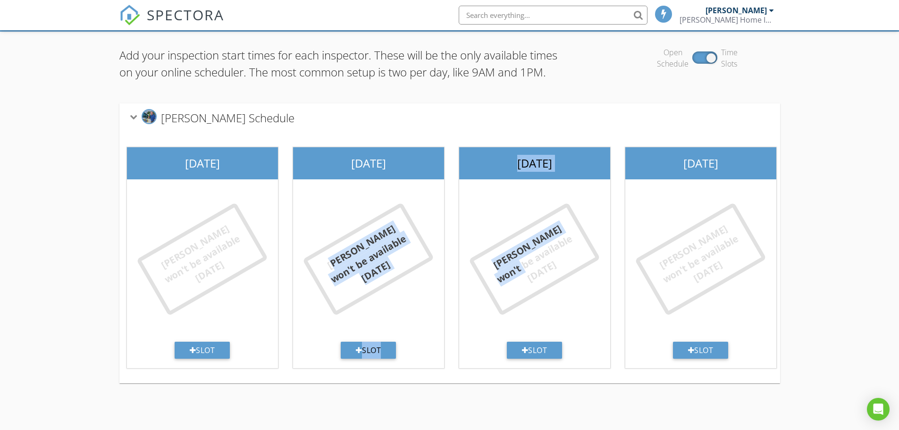
drag, startPoint x: 528, startPoint y: 282, endPoint x: 294, endPoint y: 268, distance: 234.2
click at [294, 268] on div "Sunday Greg won't be available today Slot Monday Greg won't be available today …" at bounding box center [700, 257] width 1163 height 251
drag, startPoint x: 595, startPoint y: 269, endPoint x: 272, endPoint y: 262, distance: 323.0
click at [272, 262] on div "Sunday Greg won't be available today Slot Monday Greg won't be available today …" at bounding box center [700, 257] width 1163 height 251
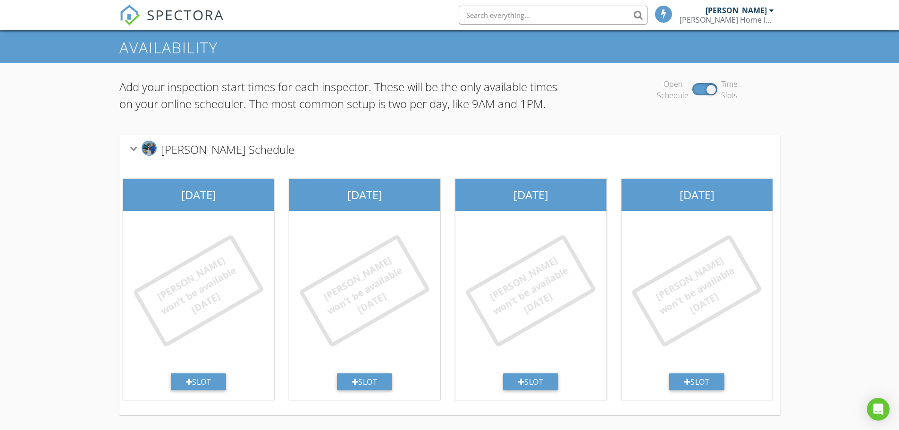
scroll to position [8, 0]
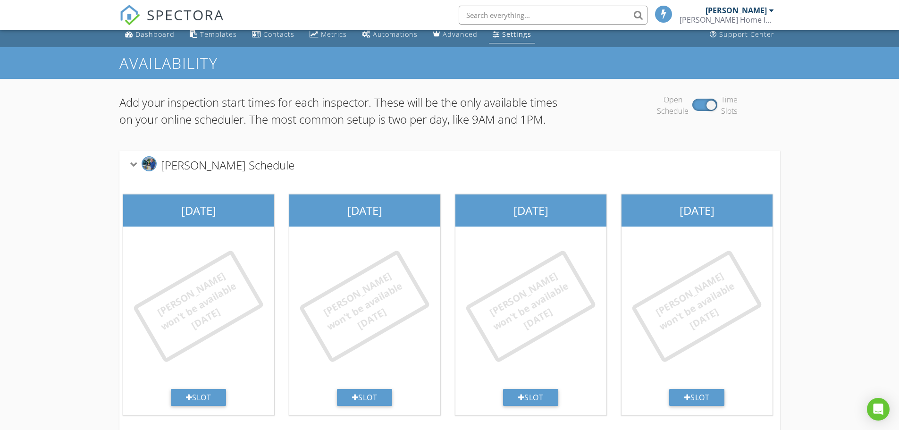
click at [133, 167] on icon at bounding box center [133, 164] width 8 height 5
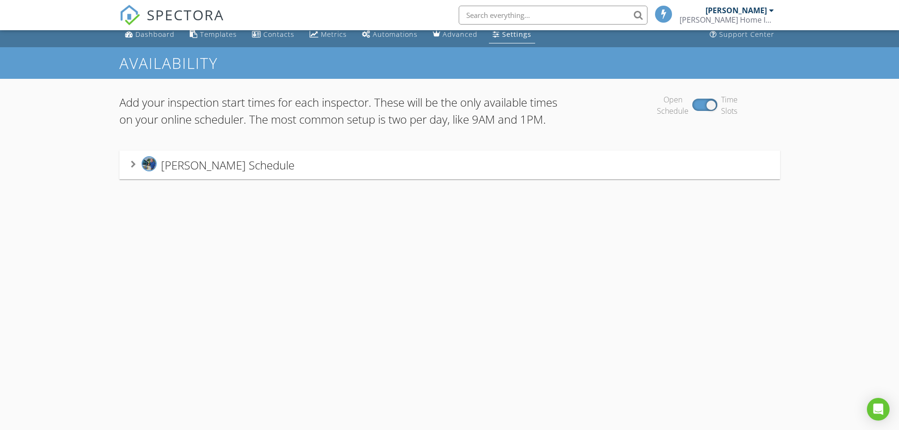
click at [150, 171] on img at bounding box center [149, 163] width 15 height 15
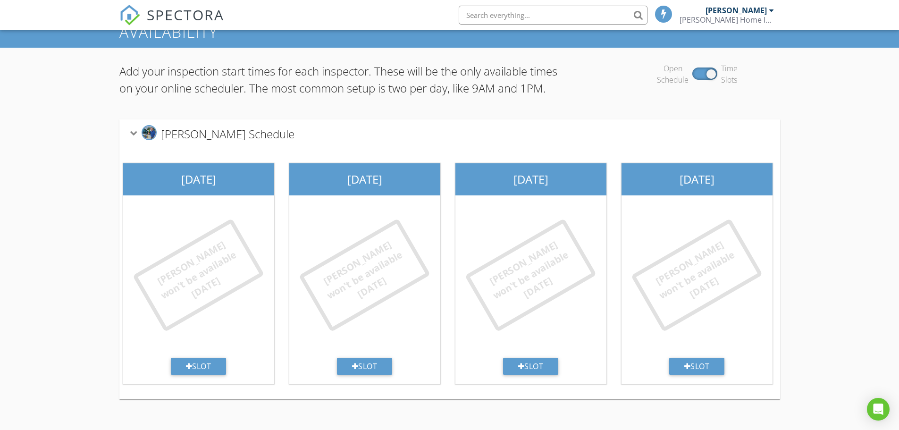
scroll to position [55, 0]
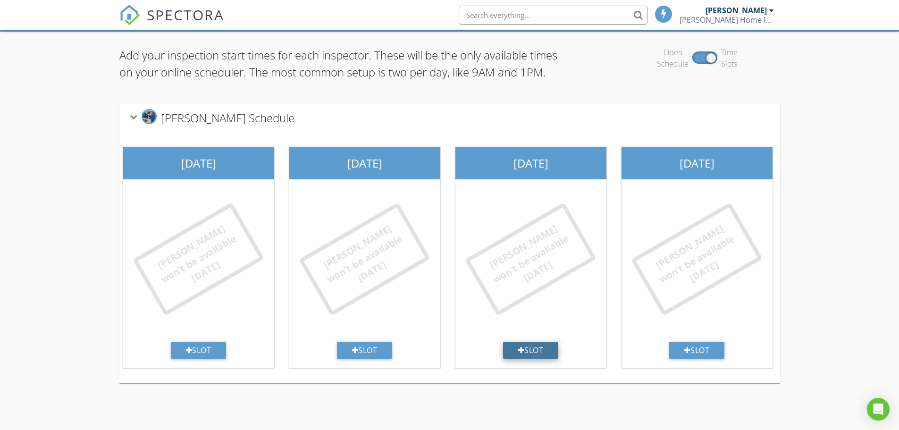
click at [532, 359] on div "Slot" at bounding box center [531, 350] width 56 height 17
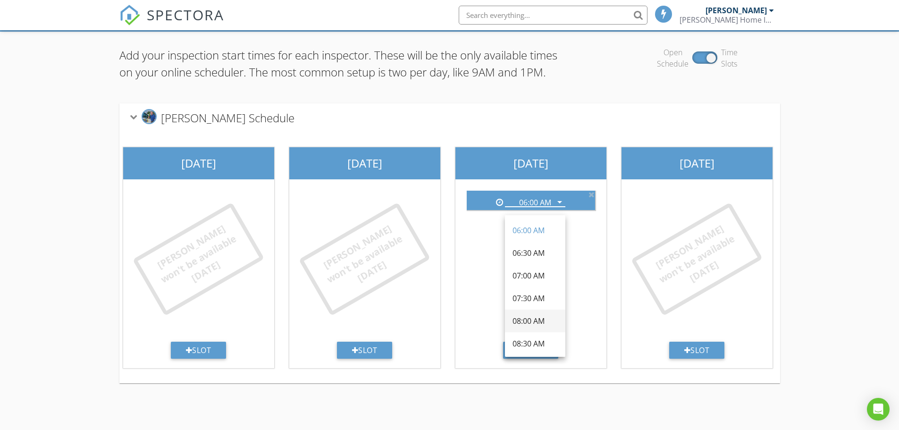
click at [525, 317] on div "08:00 AM" at bounding box center [535, 320] width 45 height 11
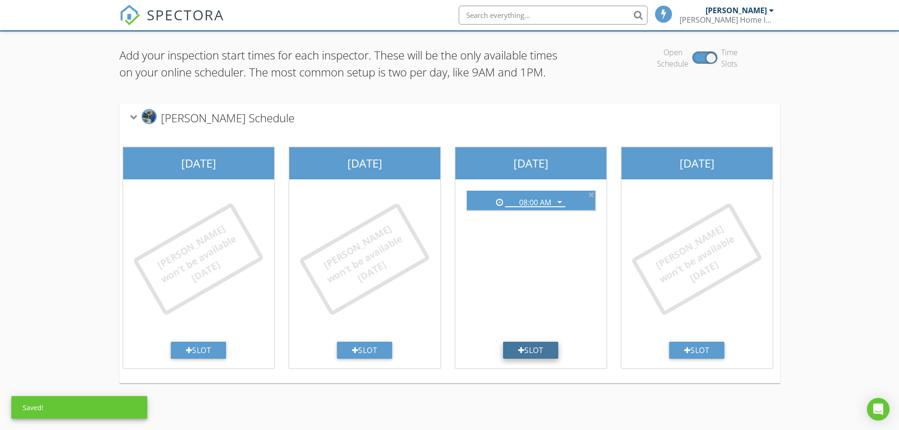
click at [520, 354] on div at bounding box center [521, 351] width 7 height 8
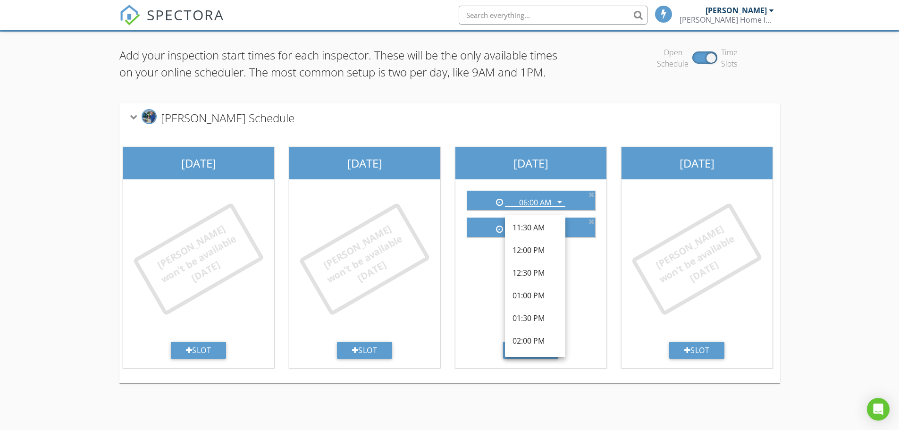
scroll to position [236, 0]
click at [528, 290] on div "01:00 PM" at bounding box center [535, 288] width 45 height 11
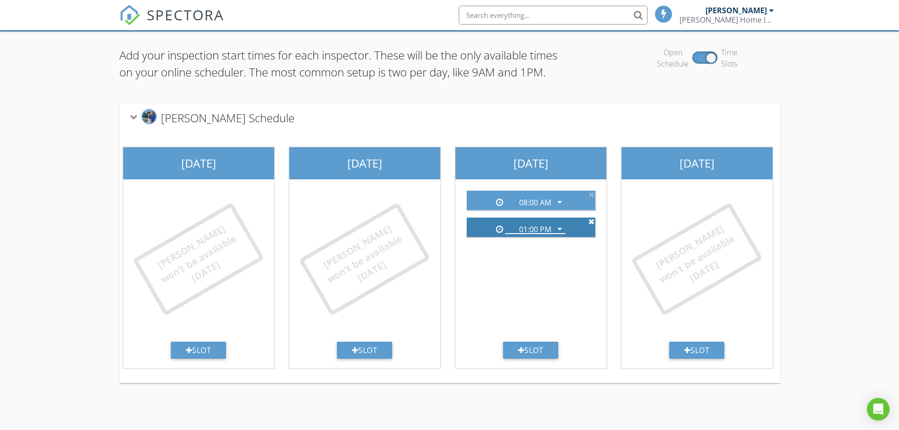
click at [593, 225] on icon at bounding box center [592, 222] width 6 height 8
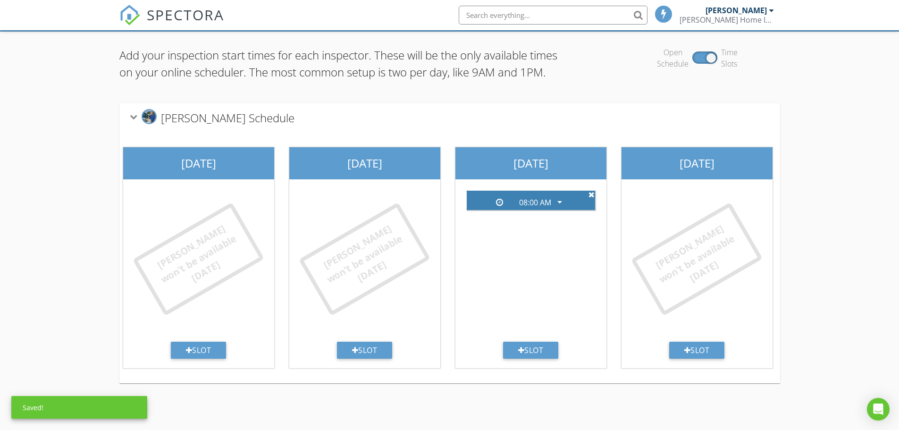
click at [591, 198] on icon at bounding box center [592, 195] width 6 height 8
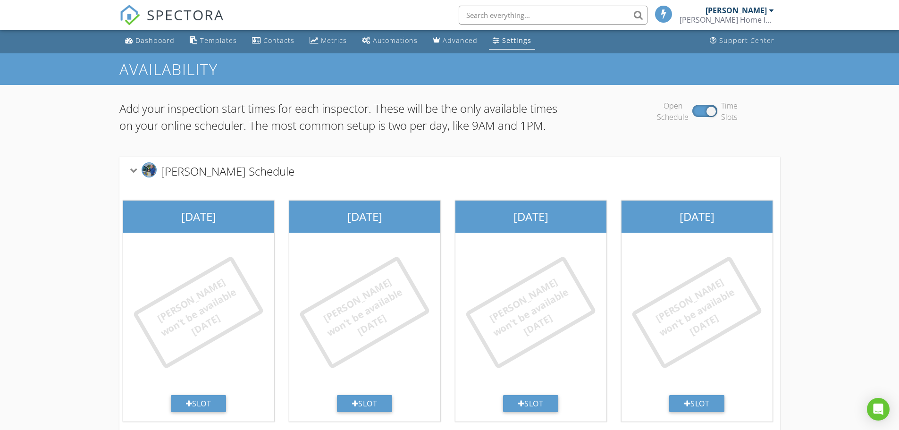
scroll to position [0, 0]
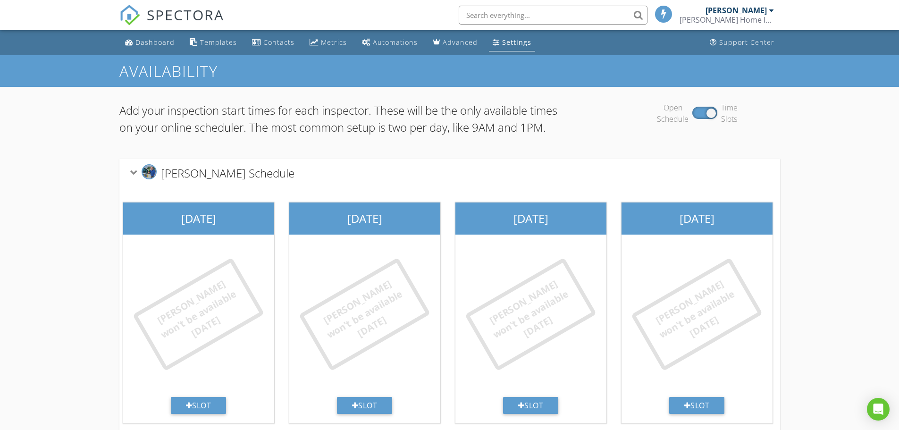
click at [508, 41] on div "Settings" at bounding box center [516, 42] width 29 height 9
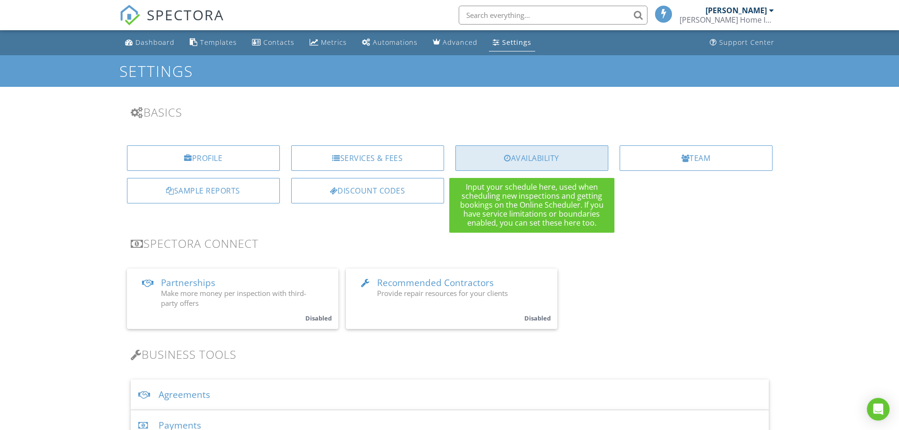
click at [506, 157] on div at bounding box center [507, 158] width 7 height 8
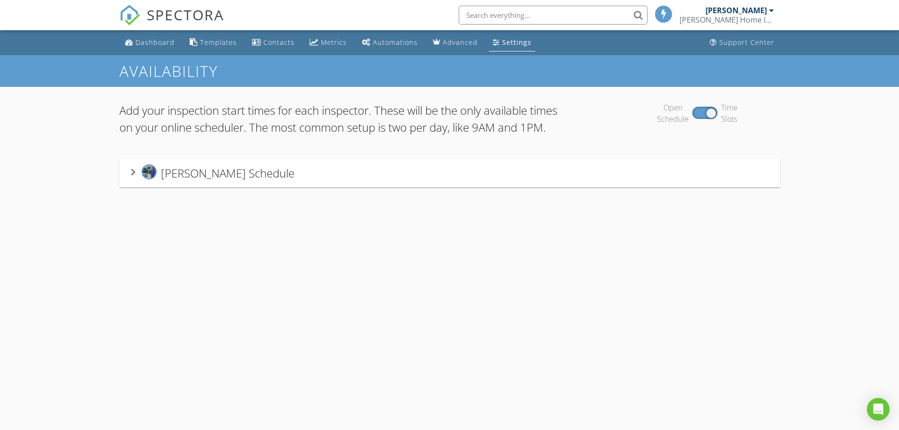
click at [504, 40] on div "Settings" at bounding box center [516, 42] width 29 height 9
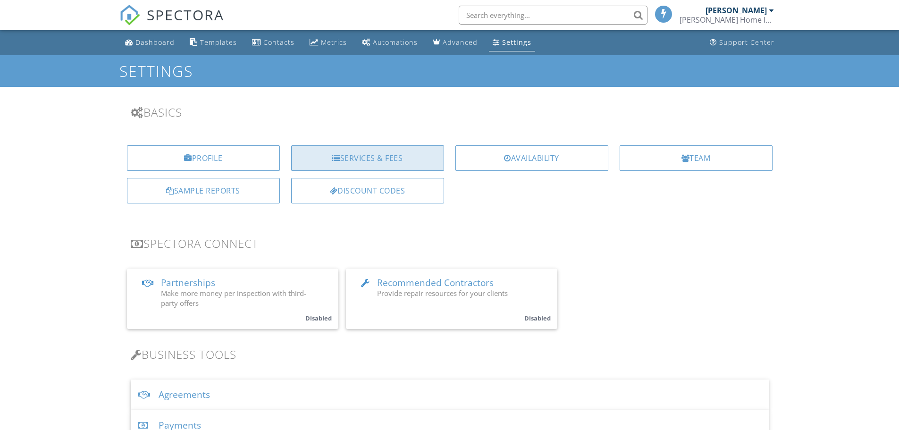
click at [340, 159] on div "Services & Fees" at bounding box center [367, 157] width 153 height 25
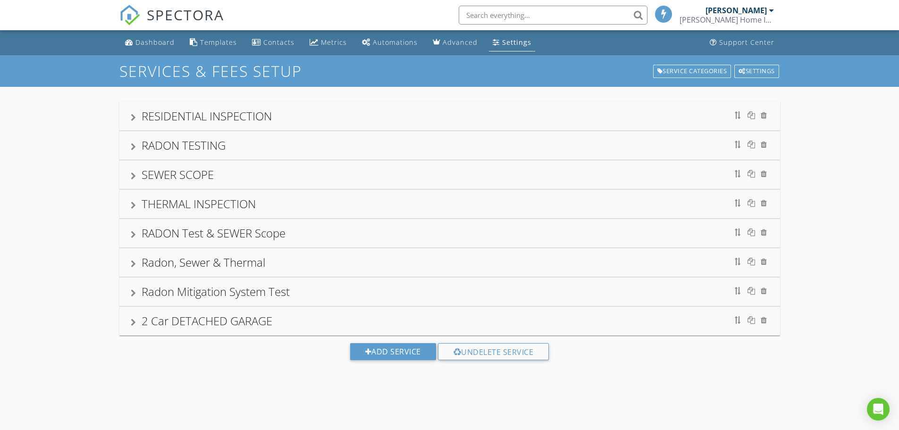
click at [263, 112] on div "RESIDENTIAL INSPECTION" at bounding box center [207, 116] width 130 height 16
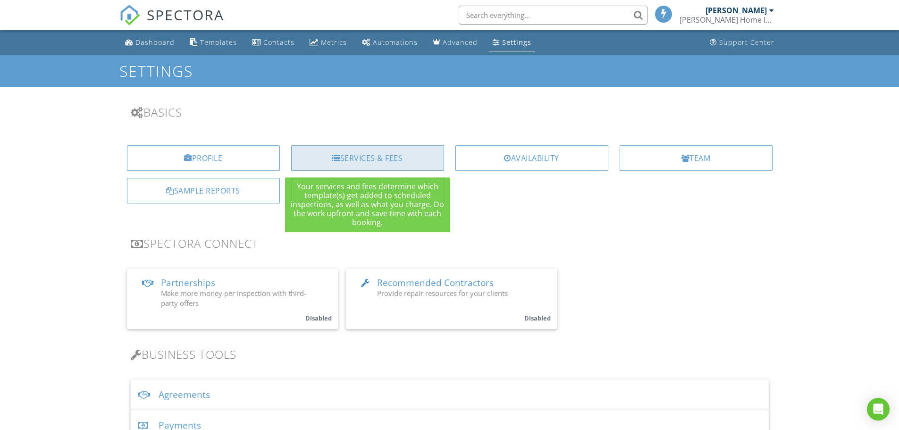
click at [354, 158] on div "Services & Fees" at bounding box center [367, 157] width 153 height 25
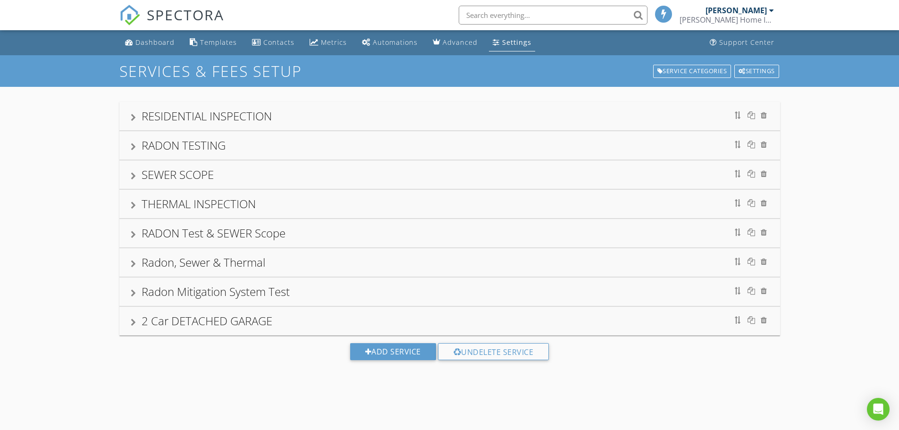
click at [153, 147] on div "RADON TESTING" at bounding box center [184, 145] width 84 height 16
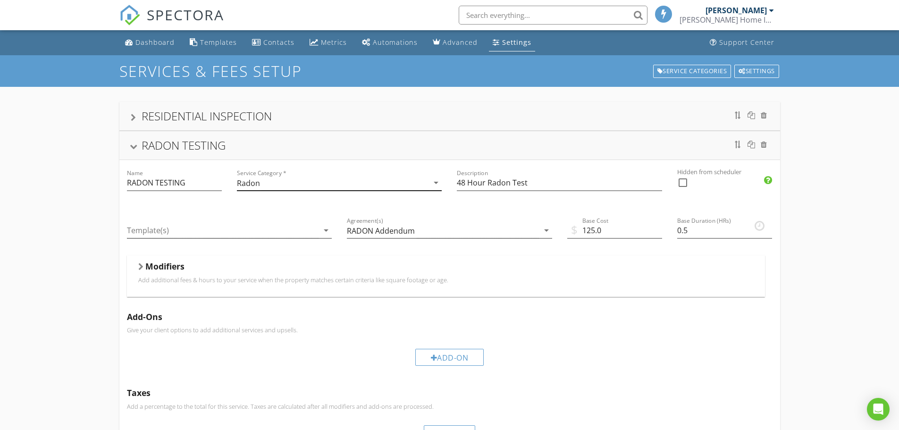
click at [436, 183] on icon "arrow_drop_down" at bounding box center [436, 182] width 11 height 11
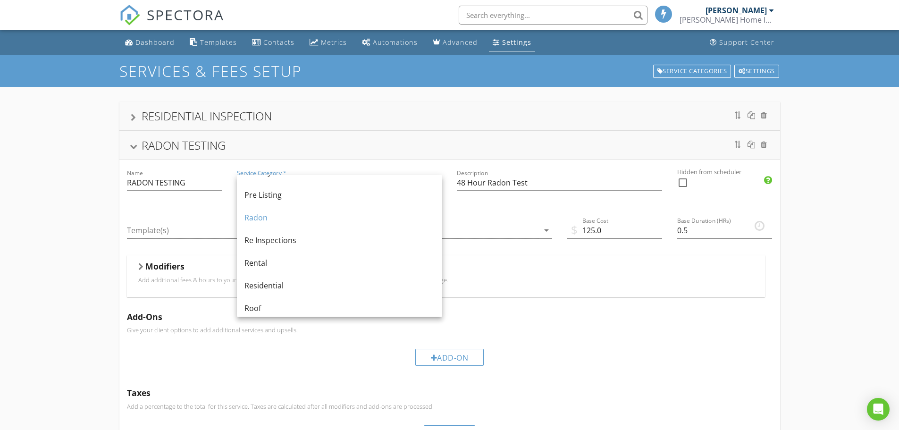
scroll to position [380, 0]
click at [254, 220] on div "Radon" at bounding box center [340, 218] width 190 height 11
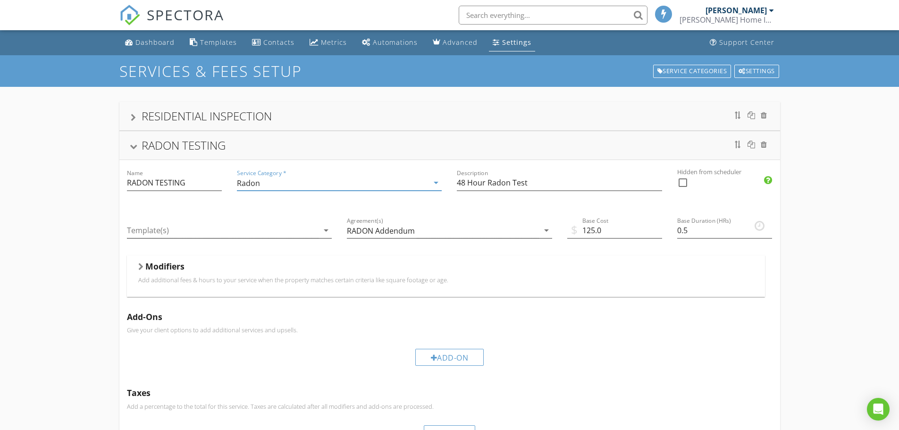
click at [135, 146] on div at bounding box center [133, 146] width 8 height 5
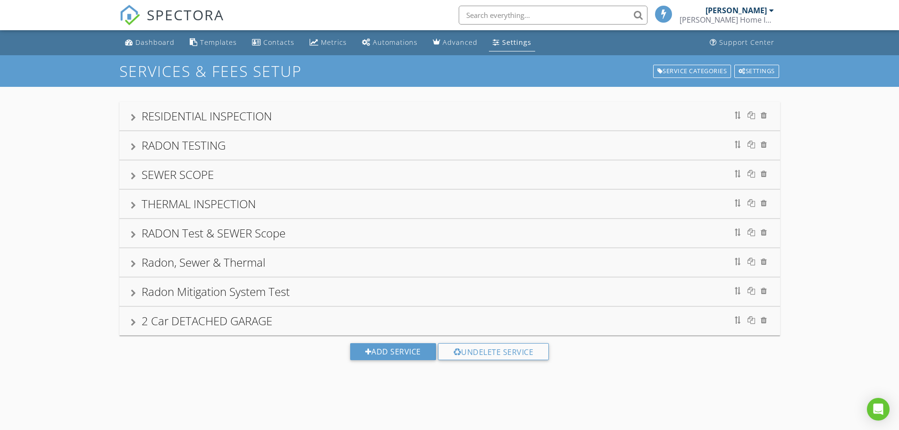
click at [132, 145] on div at bounding box center [133, 147] width 5 height 8
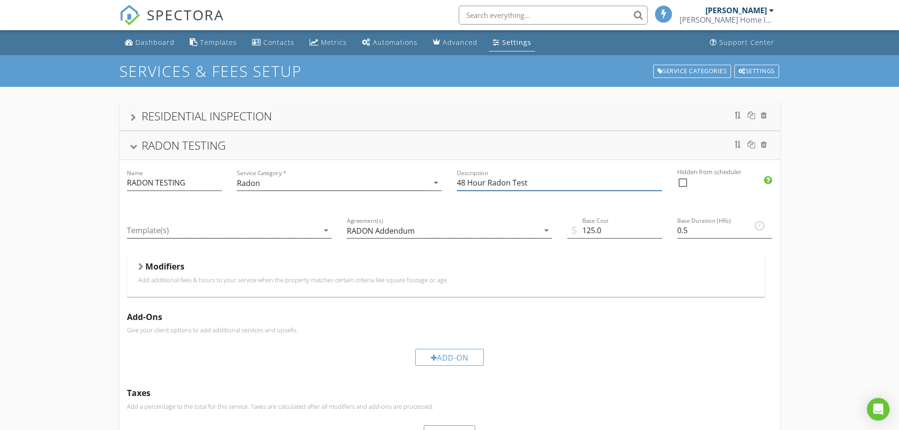
click at [526, 182] on input "48 Hour Radon Test" at bounding box center [559, 183] width 205 height 16
drag, startPoint x: 532, startPoint y: 185, endPoint x: 541, endPoint y: 176, distance: 12.4
click at [534, 182] on input "48 Hour Radon Test" at bounding box center [559, 183] width 205 height 16
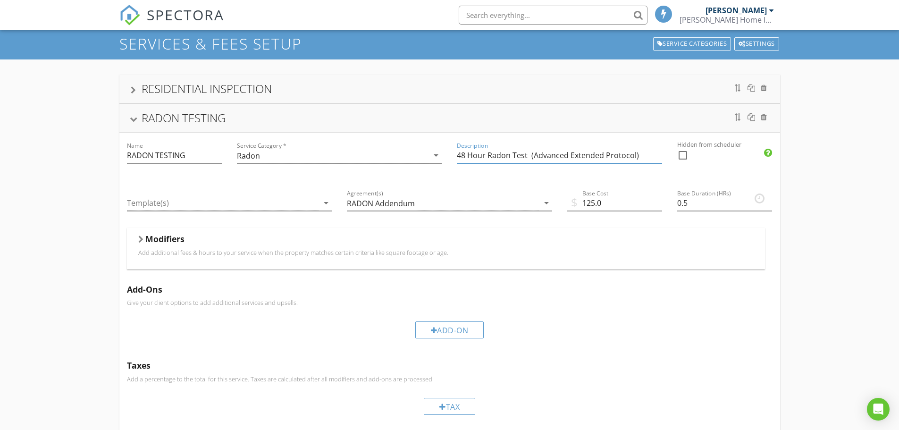
scroll to position [0, 0]
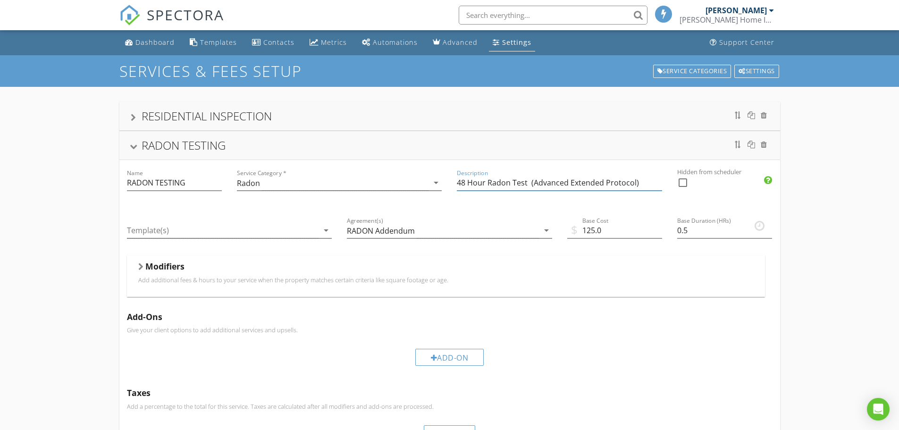
type input "48 Hour Radon Test (Advanced Extended Protocol)"
click at [132, 115] on div at bounding box center [133, 118] width 5 height 8
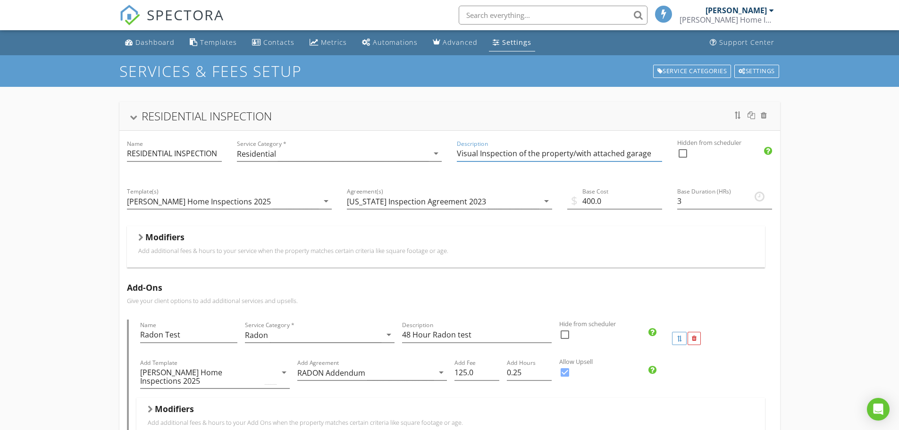
click at [649, 152] on input "Visual Inspection of the property/with attached garage" at bounding box center [559, 154] width 205 height 16
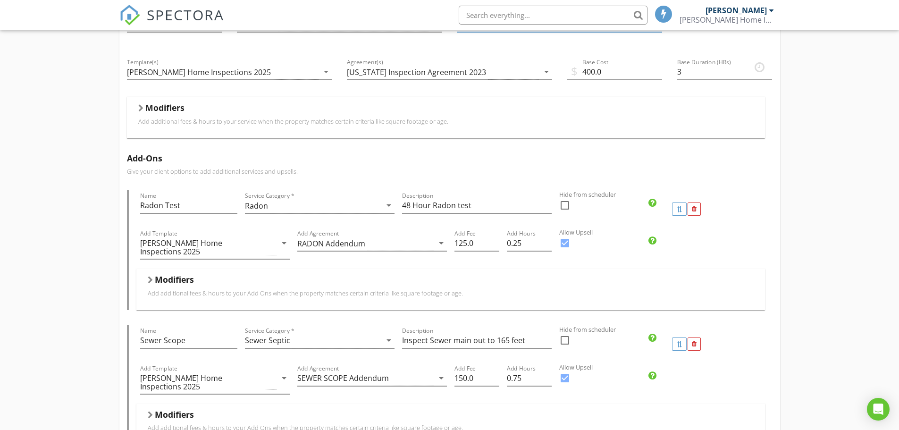
scroll to position [189, 0]
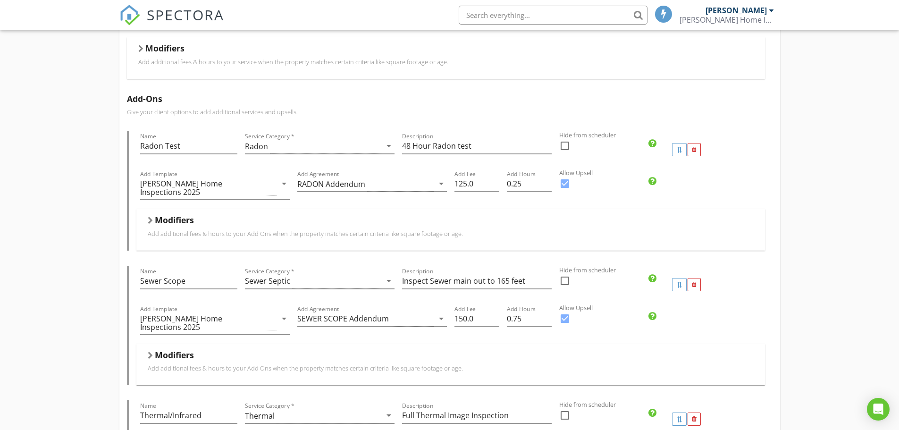
type input "Visual Inspection of the property"
click at [139, 50] on div at bounding box center [140, 49] width 5 height 8
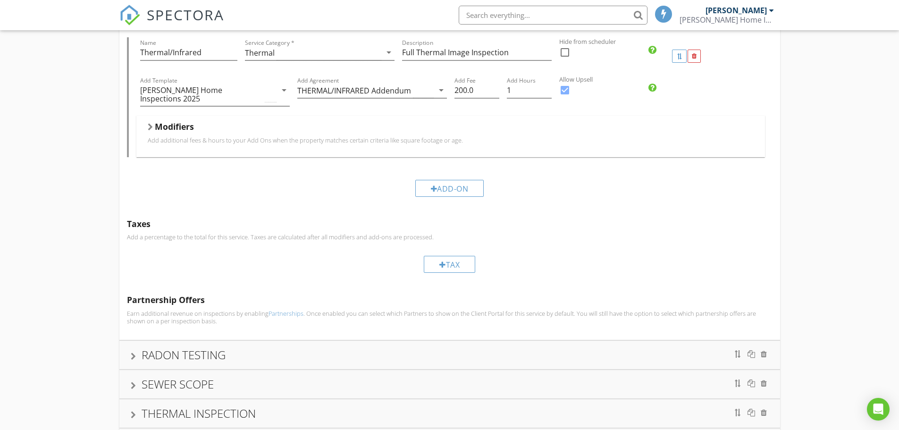
scroll to position [850, 0]
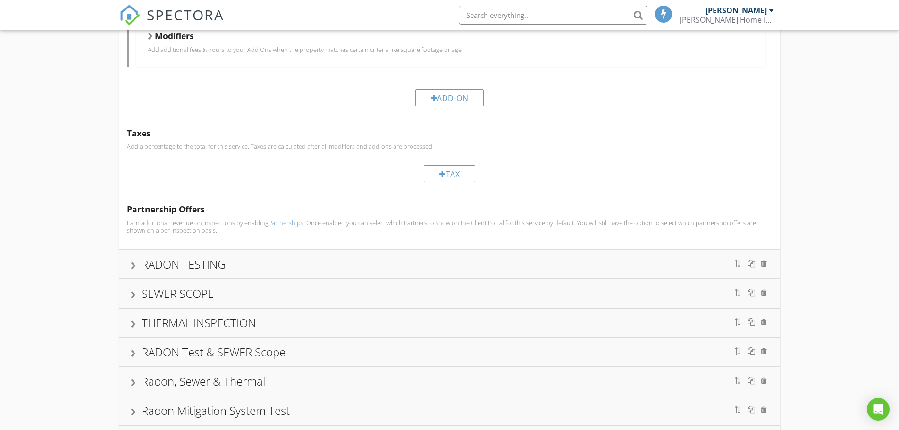
click at [154, 256] on div "RADON TESTING" at bounding box center [184, 264] width 84 height 16
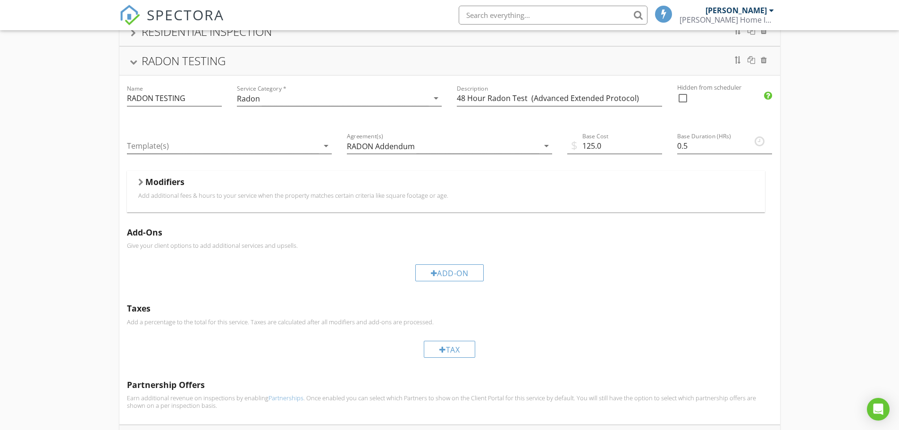
scroll to position [0, 0]
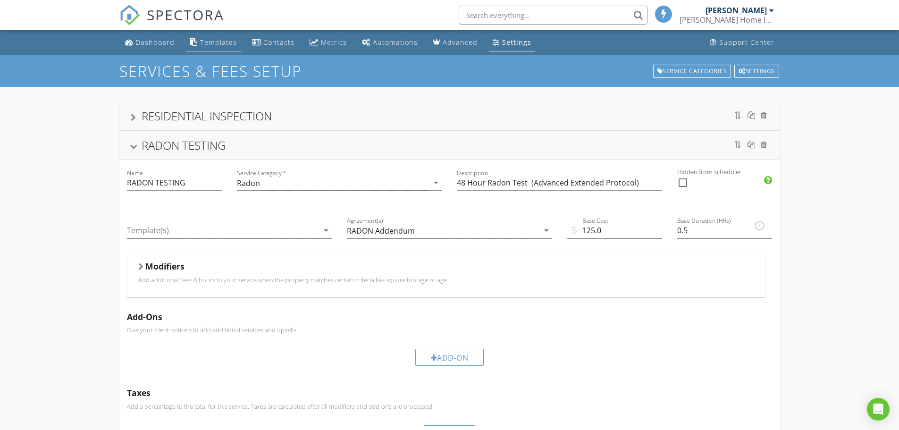
click at [213, 41] on div "Templates" at bounding box center [218, 42] width 37 height 9
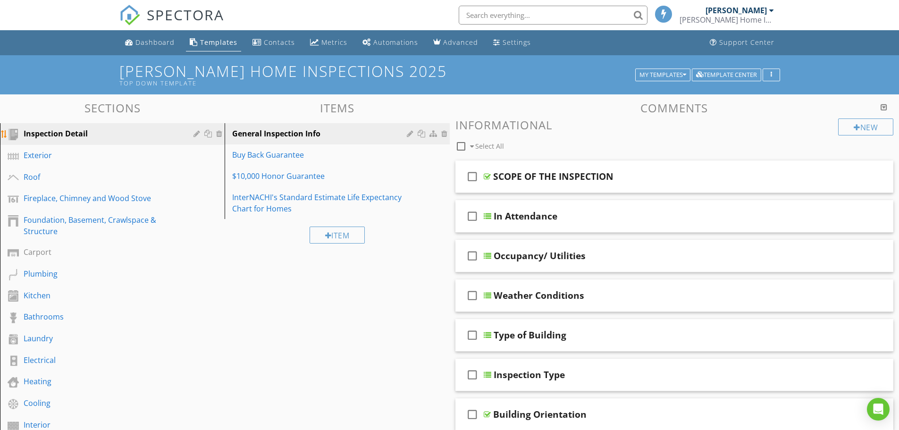
click at [43, 135] on div "Inspection Detail" at bounding box center [102, 133] width 156 height 11
click at [50, 131] on div "Inspection Detail" at bounding box center [102, 133] width 156 height 11
click at [198, 135] on div at bounding box center [198, 134] width 9 height 8
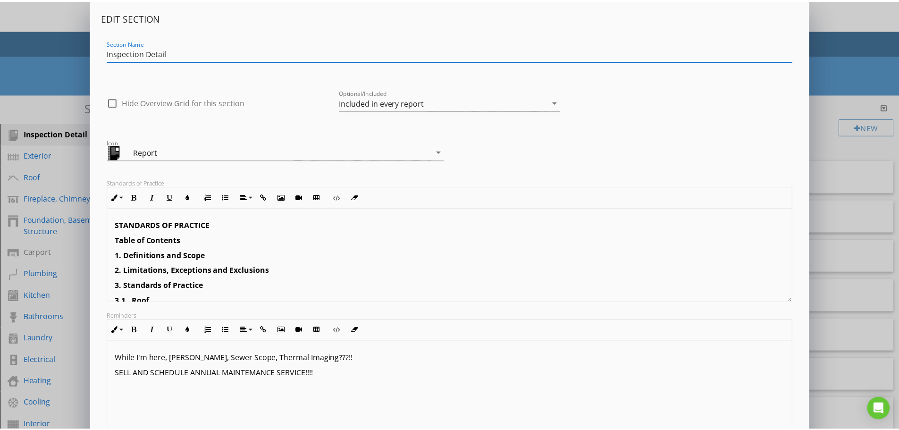
scroll to position [94, 0]
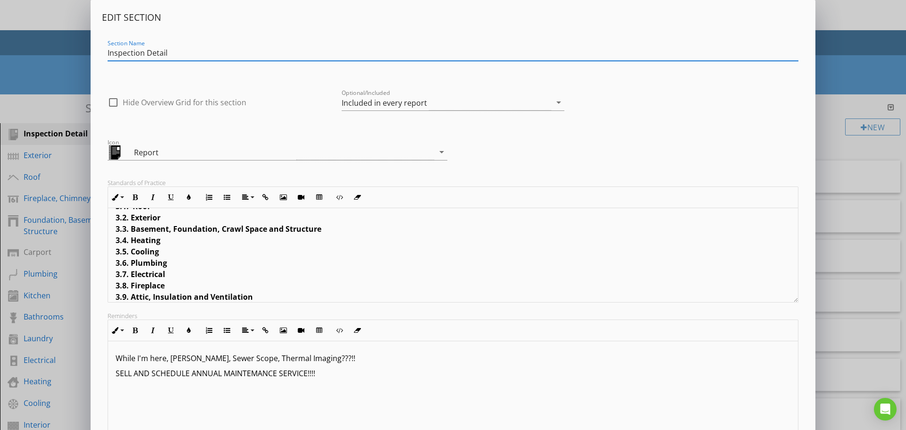
click at [319, 375] on p "SELL AND SCHEDULE ANNUAL MAINTEMANCE SERVICE!!!!" at bounding box center [453, 373] width 675 height 11
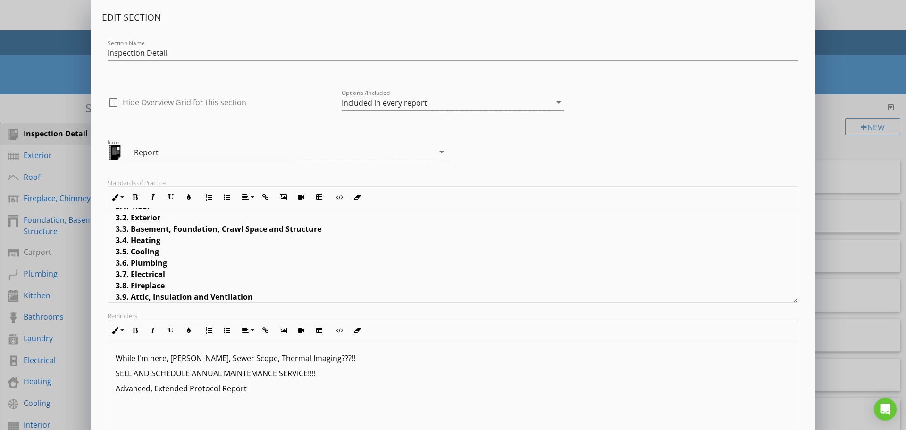
click at [218, 386] on p "Advanced, Extended Protocol Report" at bounding box center [453, 388] width 675 height 11
drag, startPoint x: 114, startPoint y: 390, endPoint x: 270, endPoint y: 416, distance: 157.9
click at [270, 416] on div "While I'm here, [PERSON_NAME], Sewer Scope, Thermal Imaging???!! SELL AND SCHED…" at bounding box center [453, 388] width 690 height 94
click at [135, 330] on icon "button" at bounding box center [135, 330] width 7 height 7
click at [429, 351] on div "While I'm here, [PERSON_NAME], Sewer Scope, Thermal Imaging???!! SELL AND SCHED…" at bounding box center [453, 388] width 690 height 94
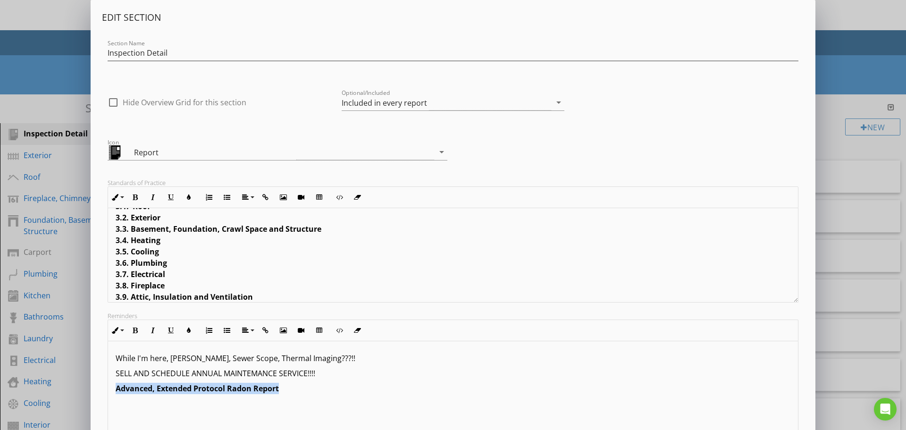
drag, startPoint x: 112, startPoint y: 389, endPoint x: 288, endPoint y: 410, distance: 177.4
click at [288, 410] on div "While I'm here, [PERSON_NAME], Sewer Scope, Thermal Imaging???!! SELL AND SCHED…" at bounding box center [453, 388] width 690 height 94
click at [188, 332] on icon "button" at bounding box center [189, 330] width 7 height 7
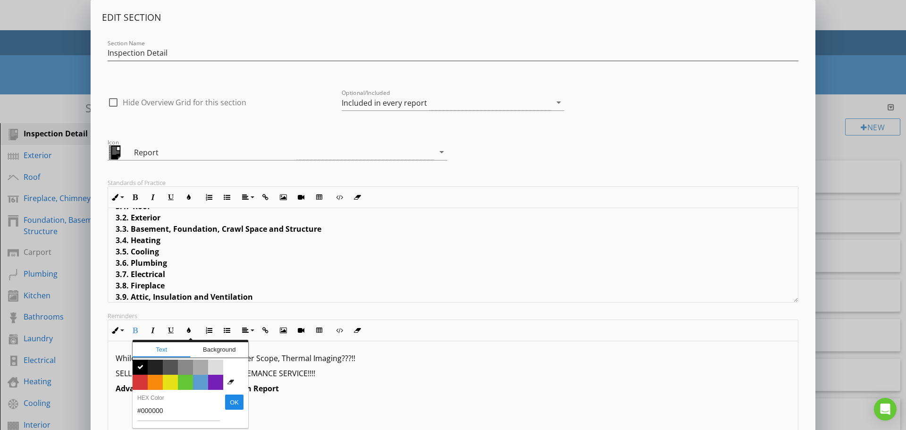
click at [142, 381] on span "Color #d53636" at bounding box center [140, 382] width 15 height 15
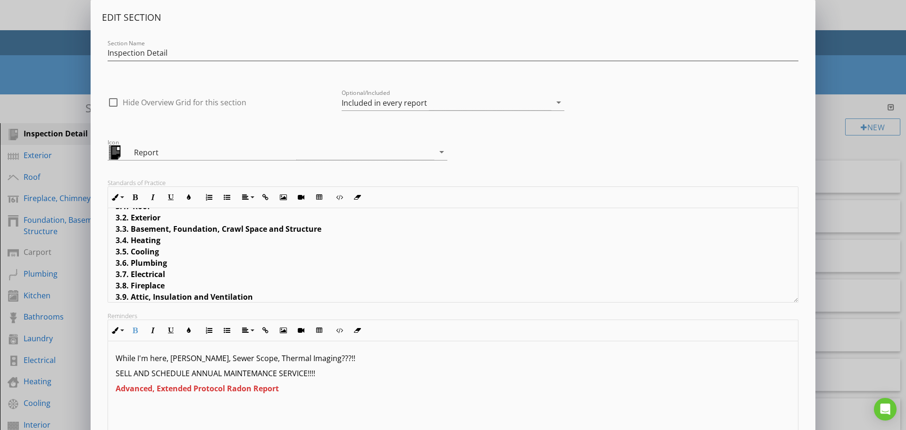
click at [346, 394] on p "Advanced, Extended Protocol Radon Report" at bounding box center [453, 388] width 675 height 11
drag, startPoint x: 115, startPoint y: 372, endPoint x: 319, endPoint y: 377, distance: 204.5
click at [319, 377] on div "While I'm here, [PERSON_NAME], Sewer Scope, Thermal Imaging???!! SELL AND SCHED…" at bounding box center [453, 388] width 690 height 94
click at [189, 332] on icon "button" at bounding box center [189, 330] width 7 height 7
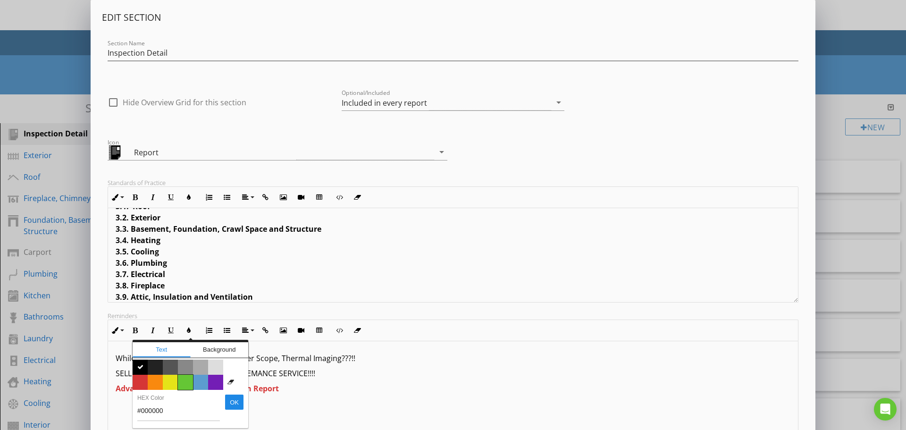
click at [187, 383] on span "Color #65c635" at bounding box center [185, 382] width 15 height 15
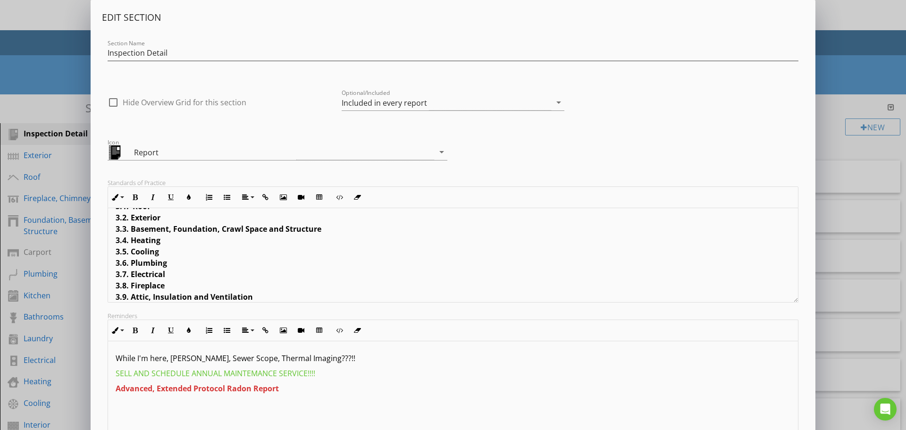
click at [448, 388] on p "Advanced, Extended Protocol Radon Report" at bounding box center [453, 388] width 675 height 11
click at [320, 357] on p "While I'm here, [PERSON_NAME], Sewer Scope, Thermal Imaging???!!" at bounding box center [453, 358] width 675 height 11
click at [57, 5] on div "Edit Section Section Name Inspection Detail check_box_outline_blank Hide Overvi…" at bounding box center [453, 250] width 906 height 500
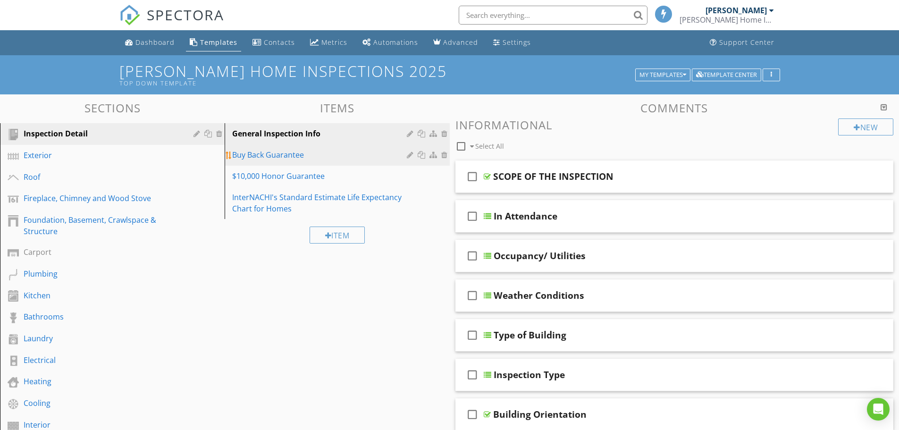
click at [409, 154] on div at bounding box center [411, 155] width 9 height 8
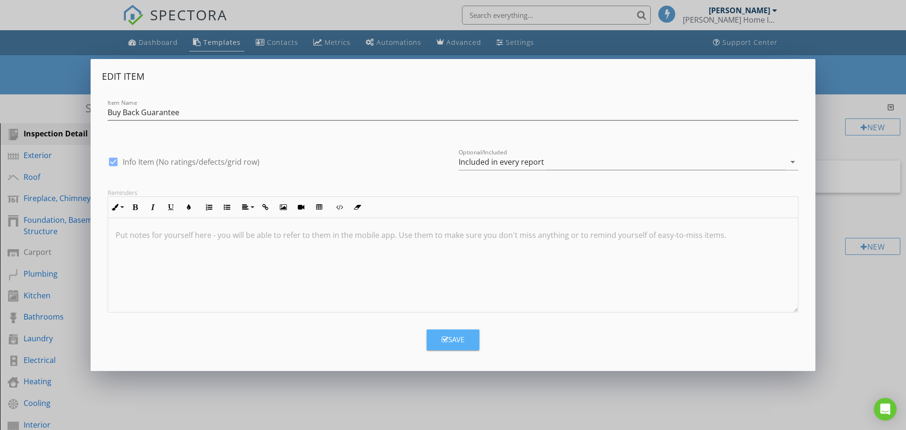
click at [447, 337] on icon "button" at bounding box center [445, 339] width 7 height 7
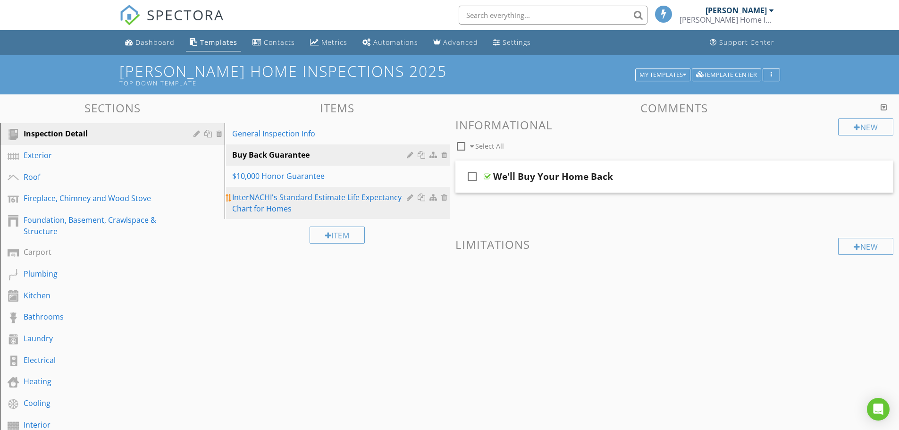
click at [264, 197] on div "InterNACHI's Standard Estimate Life Expectancy Chart for Homes" at bounding box center [320, 203] width 177 height 23
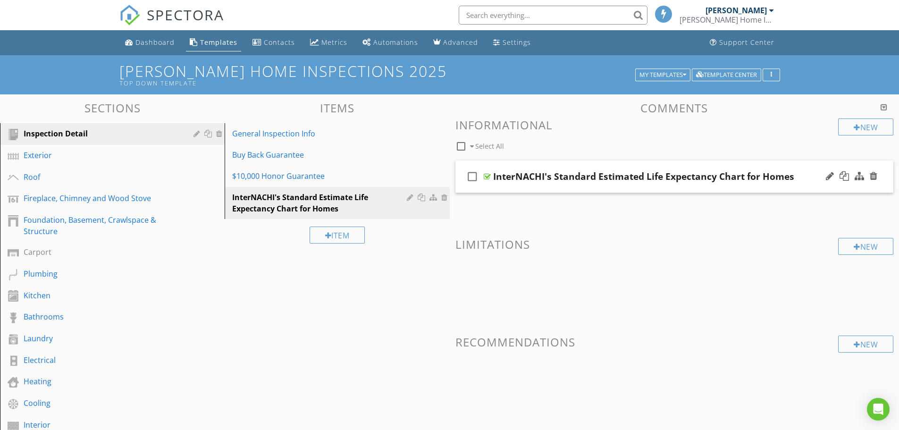
click at [509, 177] on div "InterNACHI's Standard Estimated Life Expectancy Chart for Homes" at bounding box center [643, 176] width 301 height 11
click at [486, 178] on div at bounding box center [487, 177] width 7 height 8
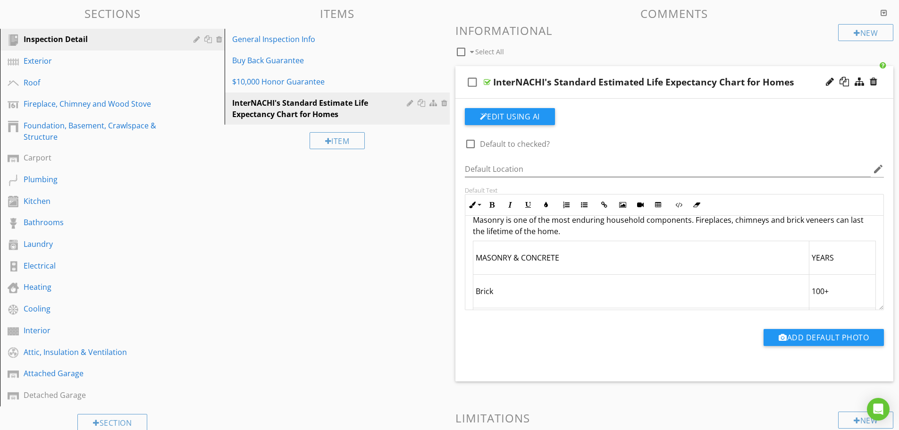
scroll to position [7365, 0]
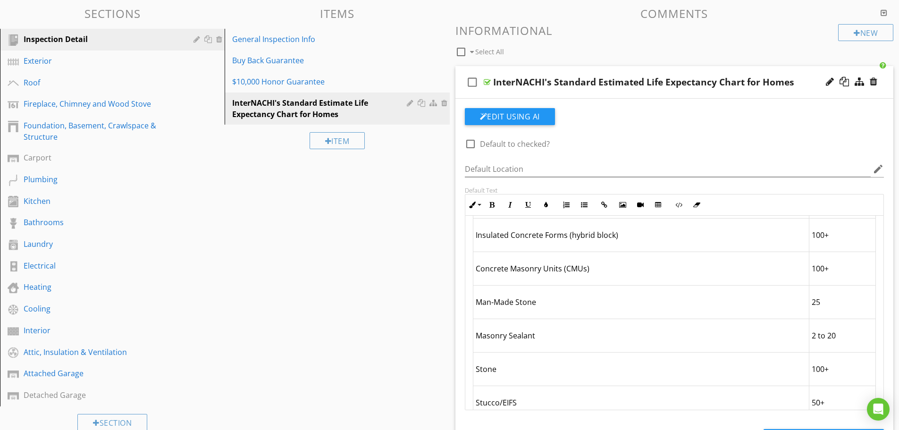
drag, startPoint x: 881, startPoint y: 305, endPoint x: 859, endPoint y: 416, distance: 113.6
click at [868, 410] on div "Surface preparation and paint quality are the most important determinants of a …" at bounding box center [675, 313] width 420 height 195
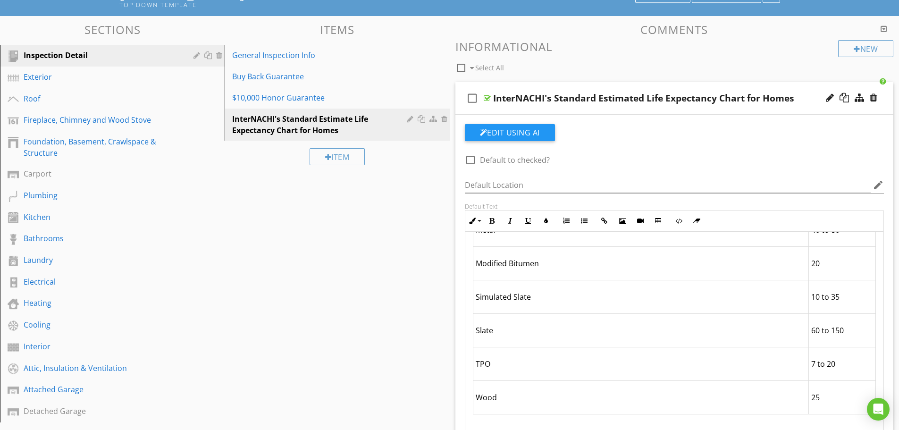
scroll to position [0, 0]
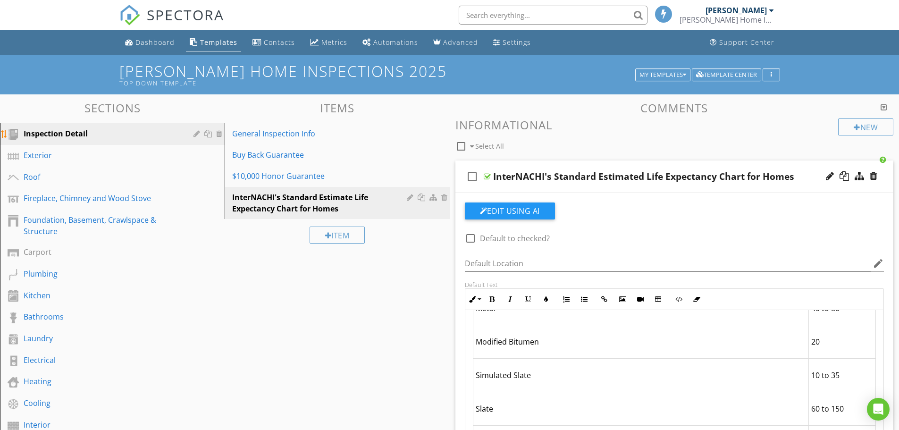
click at [53, 131] on div "Inspection Detail" at bounding box center [102, 133] width 156 height 11
click at [267, 133] on div "General Inspection Info" at bounding box center [320, 133] width 177 height 11
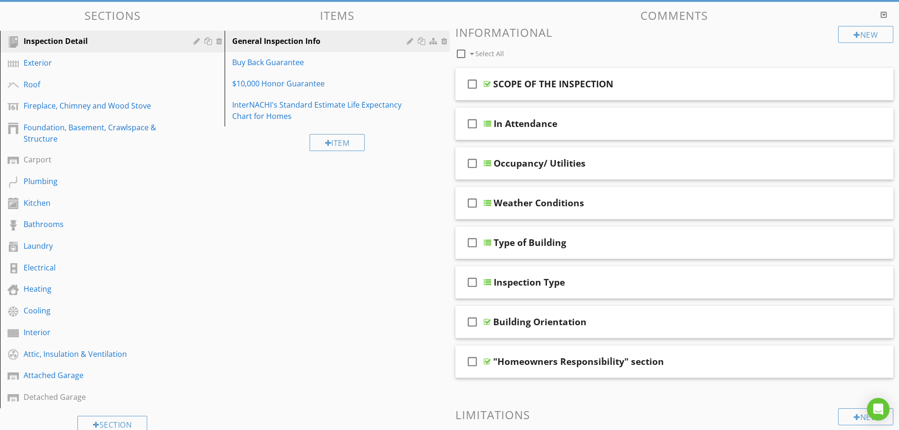
scroll to position [298, 0]
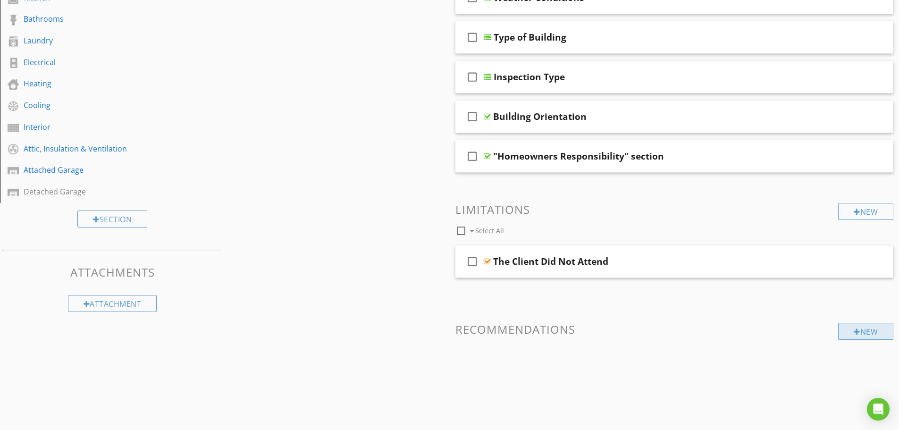
click at [854, 331] on div at bounding box center [857, 332] width 7 height 8
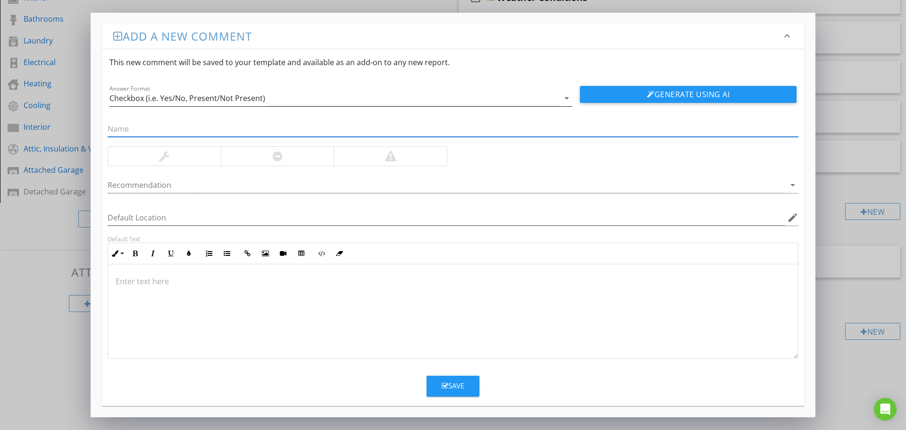
click at [122, 98] on div "Checkbox (i.e. Yes/No, Present/Not Present)" at bounding box center [188, 98] width 156 height 8
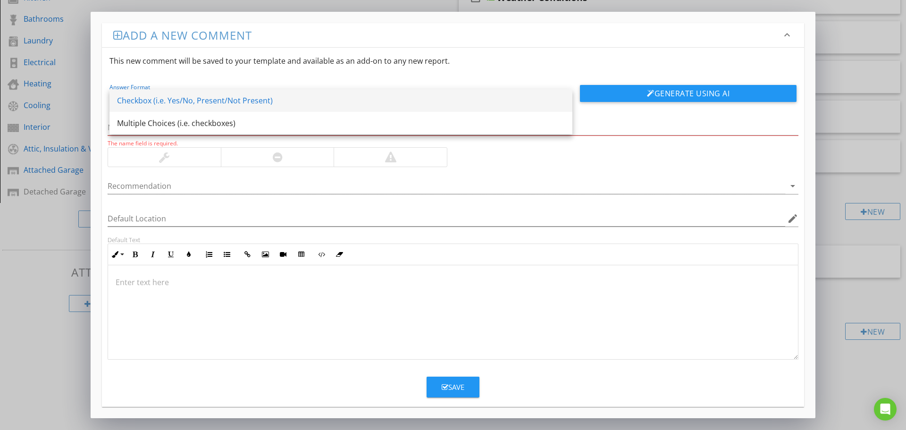
click at [134, 97] on div "Checkbox (i.e. Yes/No, Present/Not Present)" at bounding box center [341, 100] width 448 height 11
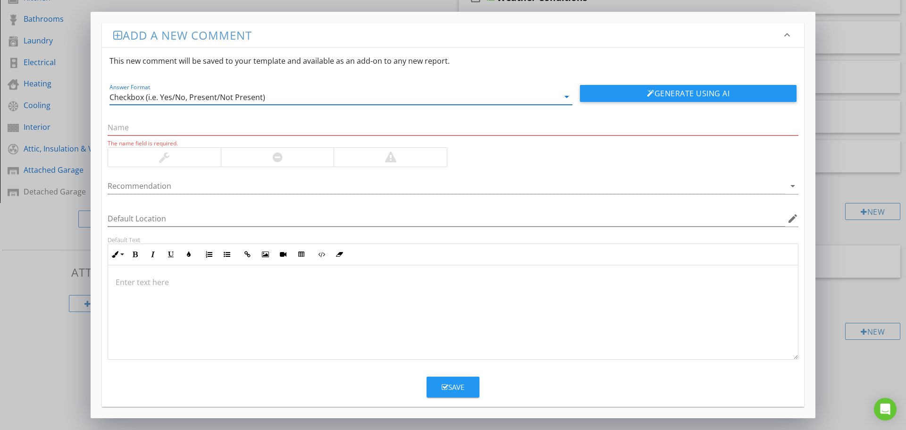
click at [271, 98] on div "Checkbox (i.e. Yes/No, Present/Not Present)" at bounding box center [335, 97] width 450 height 16
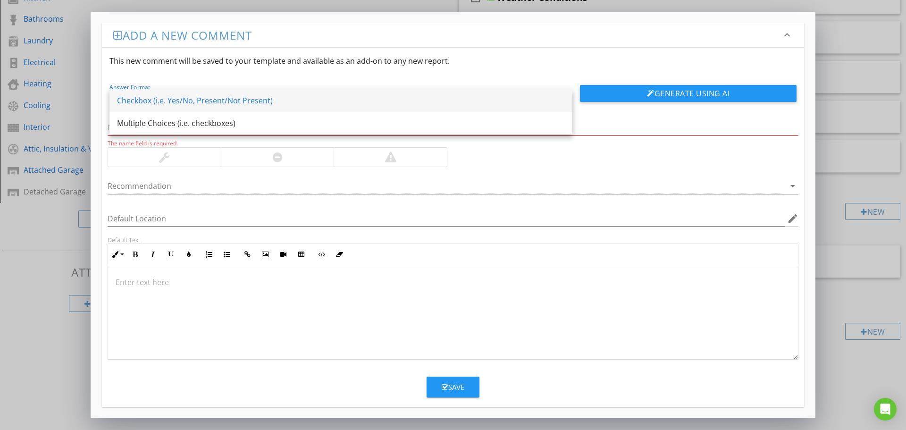
click at [231, 102] on div "Checkbox (i.e. Yes/No, Present/Not Present)" at bounding box center [341, 100] width 448 height 11
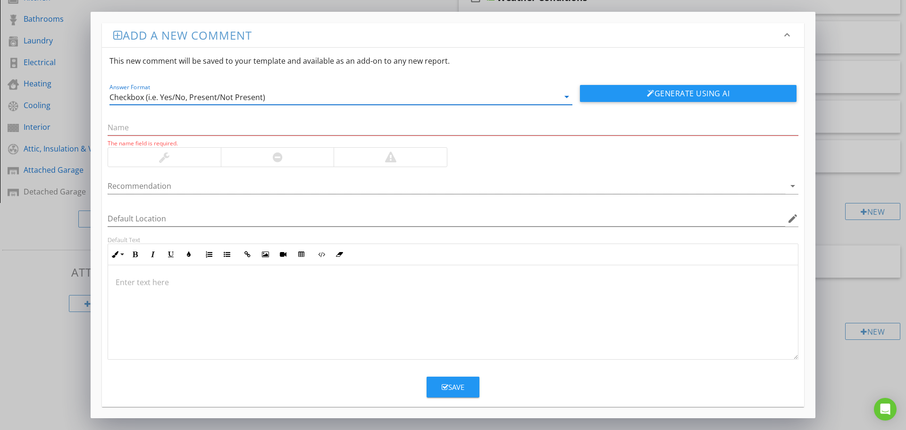
click at [563, 95] on icon "arrow_drop_down" at bounding box center [566, 96] width 11 height 11
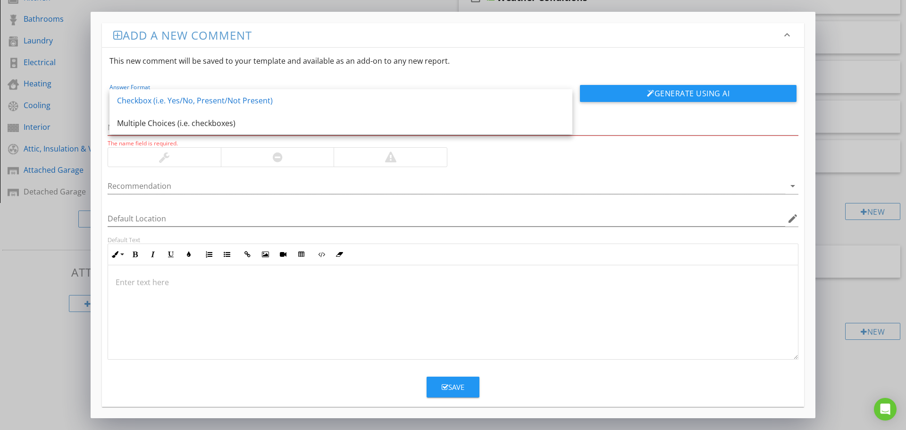
click at [254, 270] on div at bounding box center [453, 312] width 690 height 94
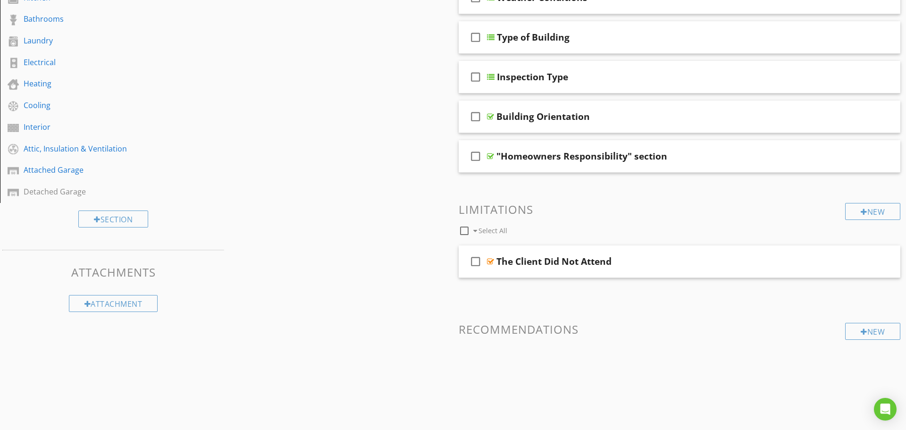
click at [34, 276] on div at bounding box center [453, 215] width 906 height 430
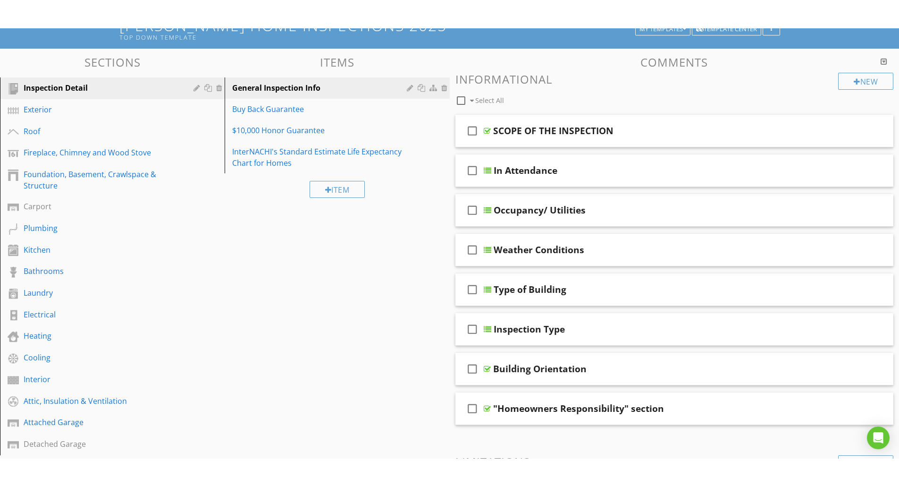
scroll to position [0, 0]
